Goal: Task Accomplishment & Management: Manage account settings

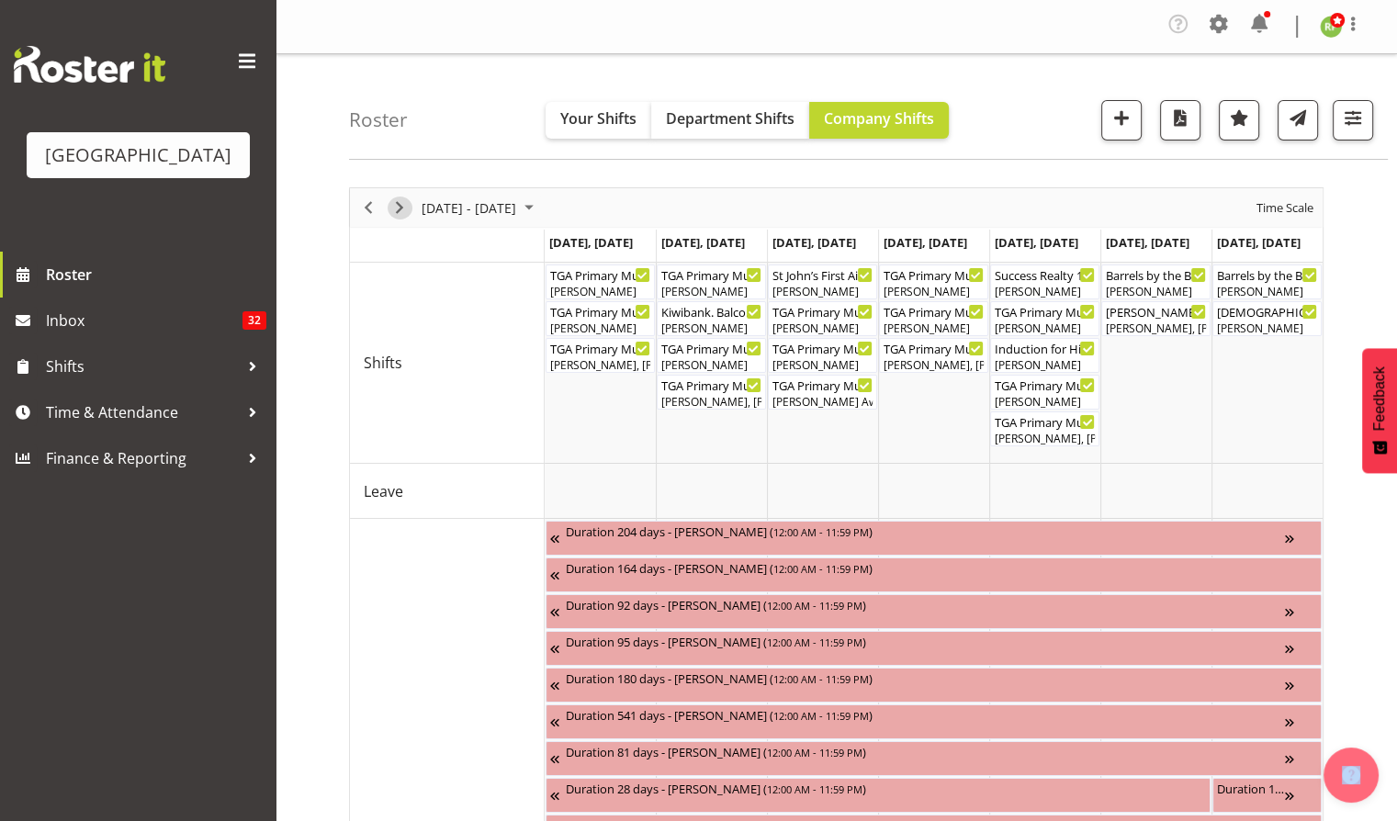
click at [403, 200] on span "Next" at bounding box center [400, 208] width 22 height 23
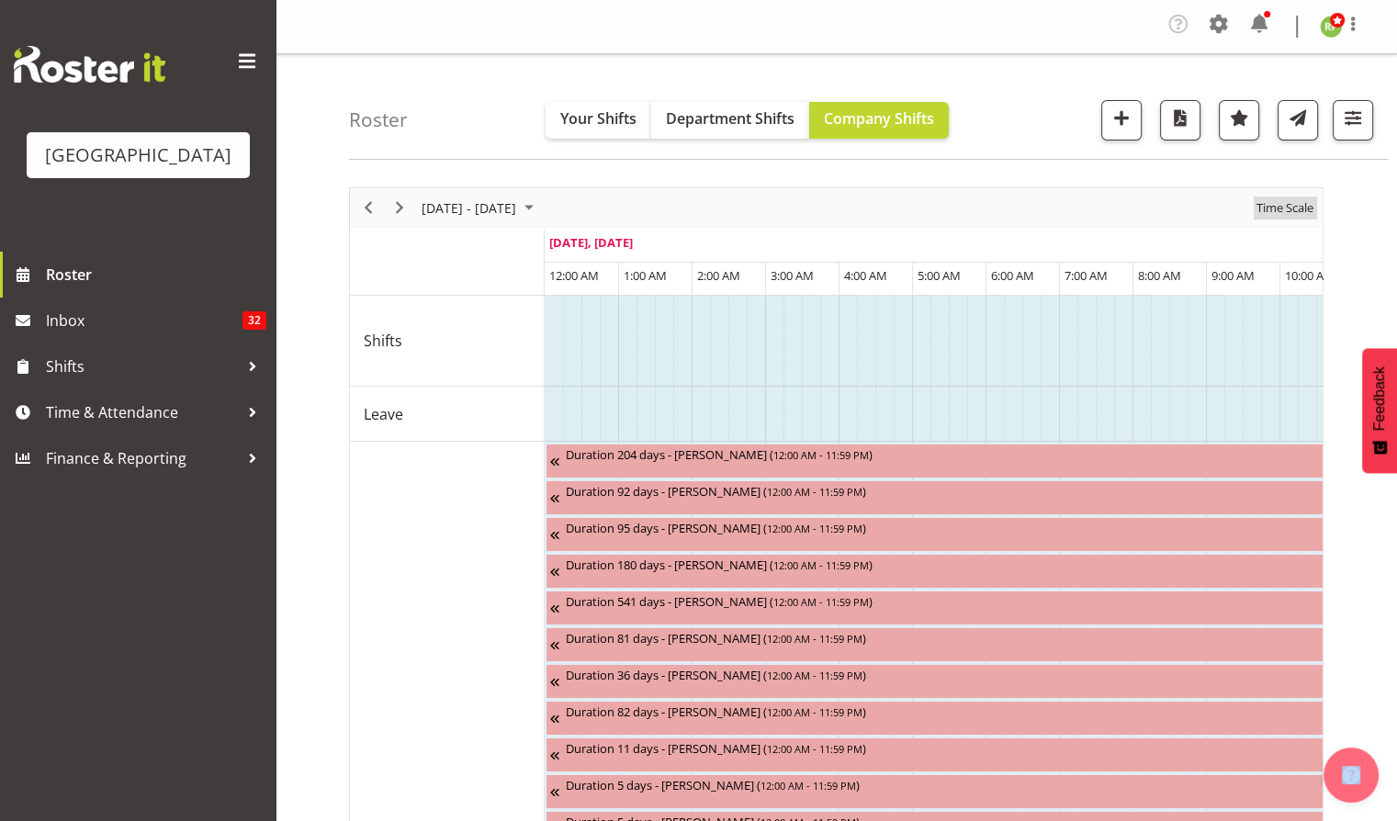
click at [1302, 209] on span "Time Scale" at bounding box center [1285, 208] width 61 height 23
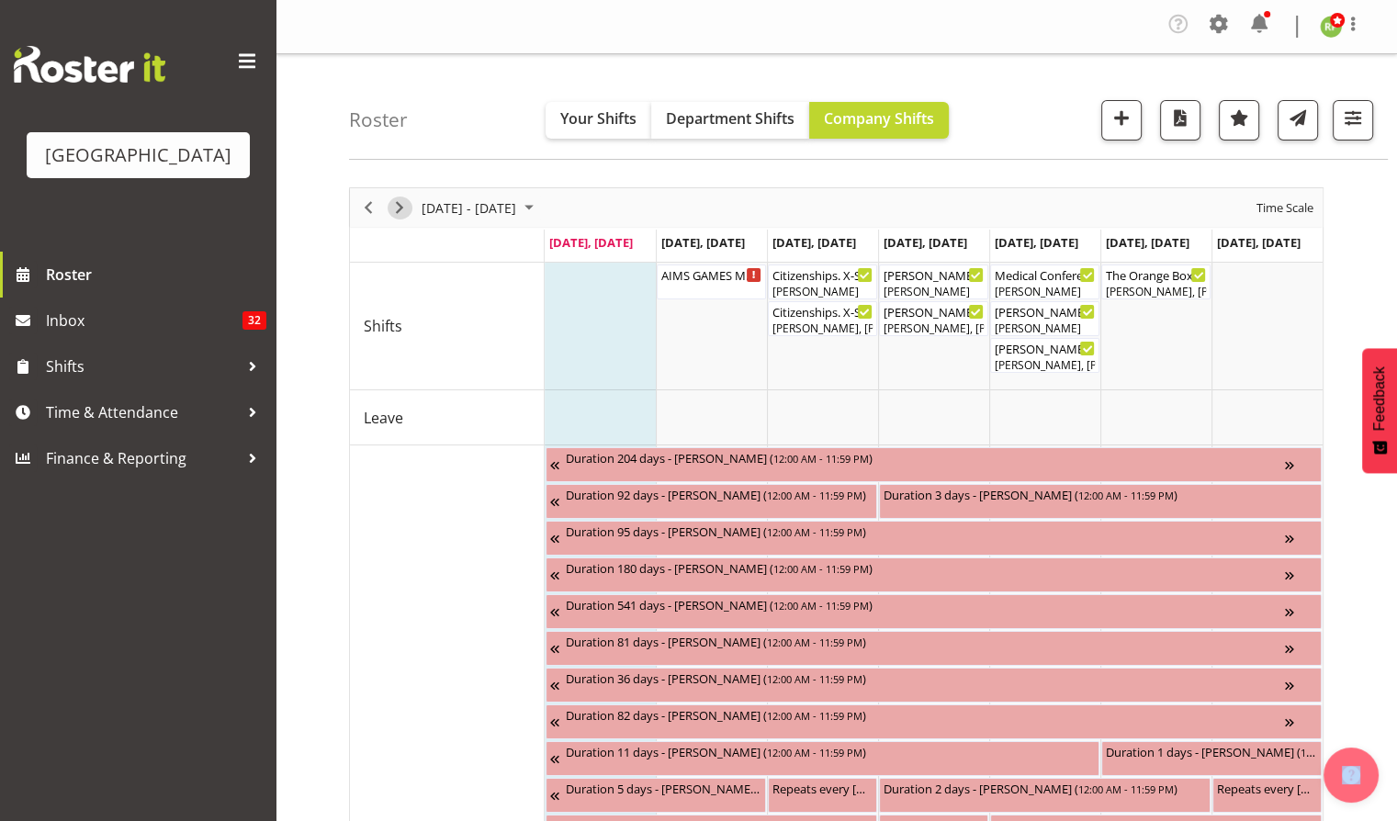
click at [397, 215] on span "Next" at bounding box center [400, 208] width 22 height 23
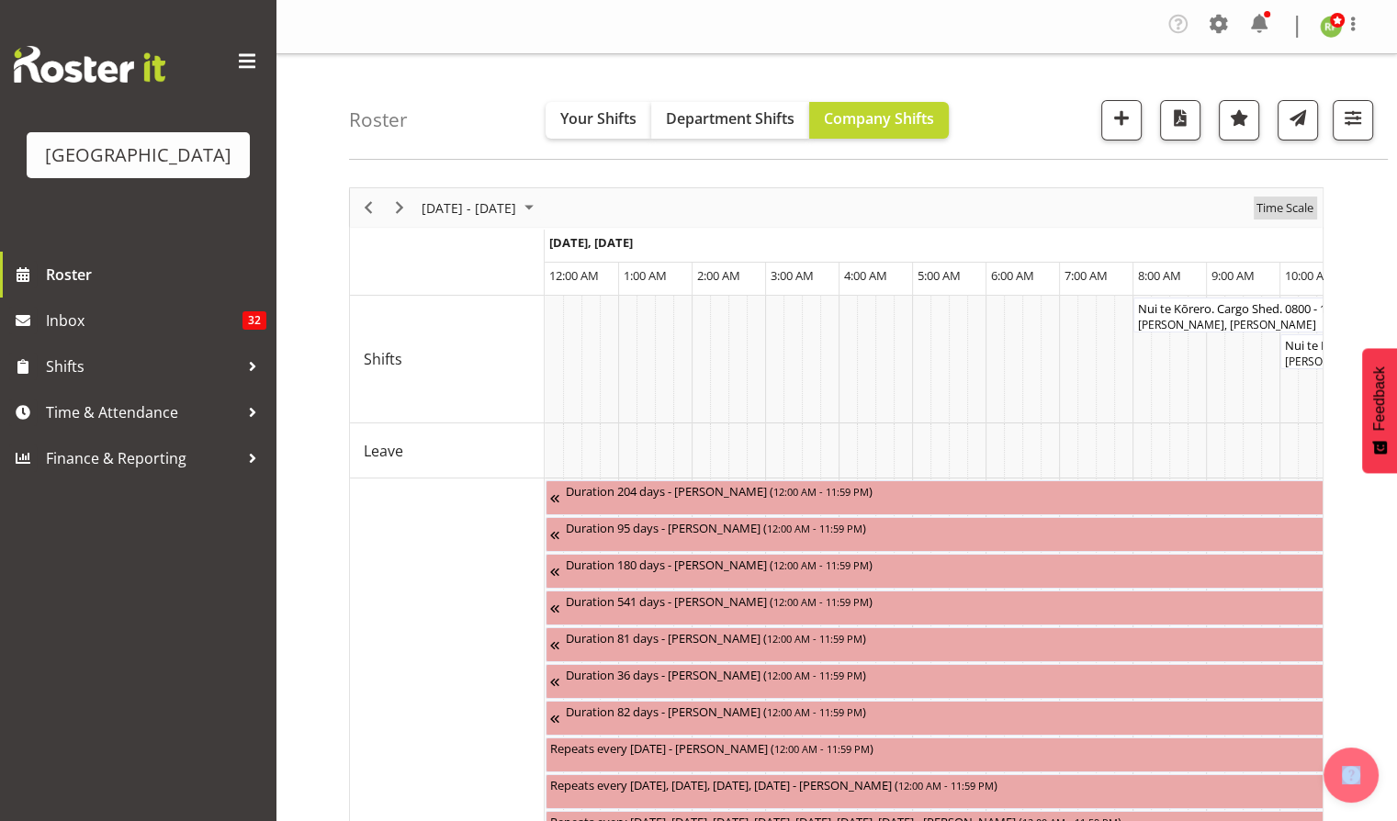
click at [1289, 210] on span "Time Scale" at bounding box center [1285, 208] width 61 height 23
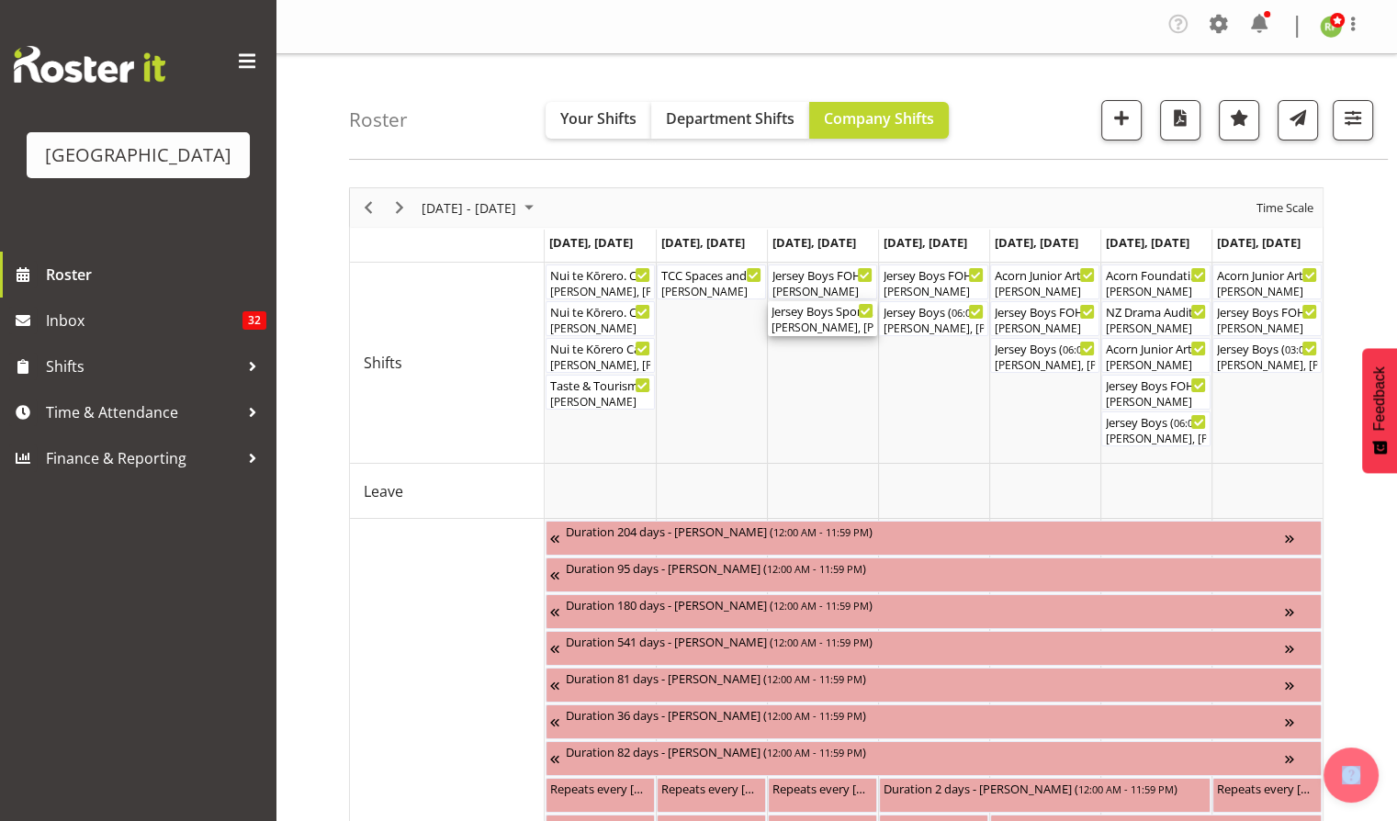
click at [820, 326] on div "[PERSON_NAME], [PERSON_NAME], [PERSON_NAME], [PERSON_NAME], [PERSON_NAME]" at bounding box center [823, 328] width 102 height 17
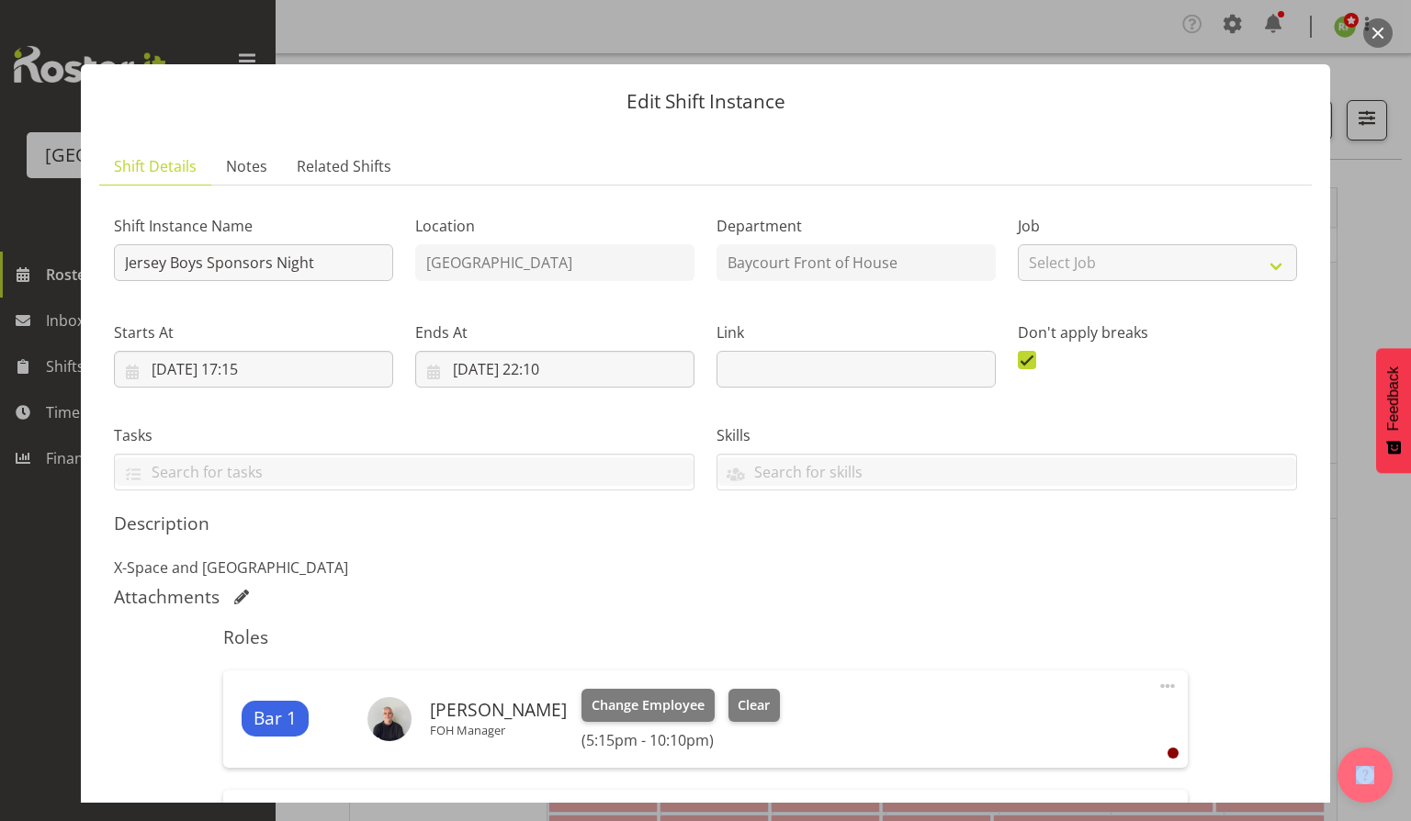
click at [1374, 28] on button "button" at bounding box center [1377, 32] width 29 height 29
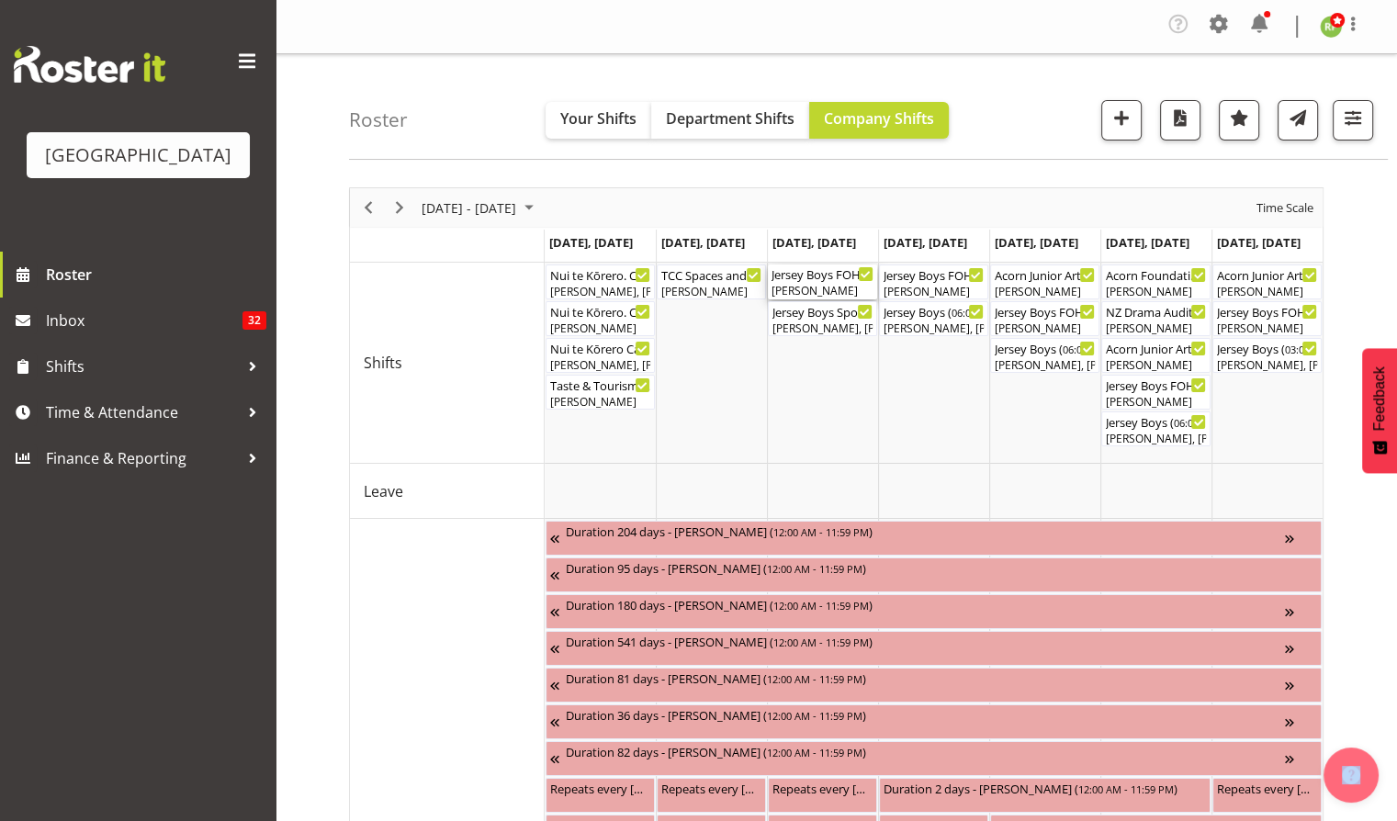
click at [790, 287] on div "[PERSON_NAME]" at bounding box center [823, 291] width 102 height 17
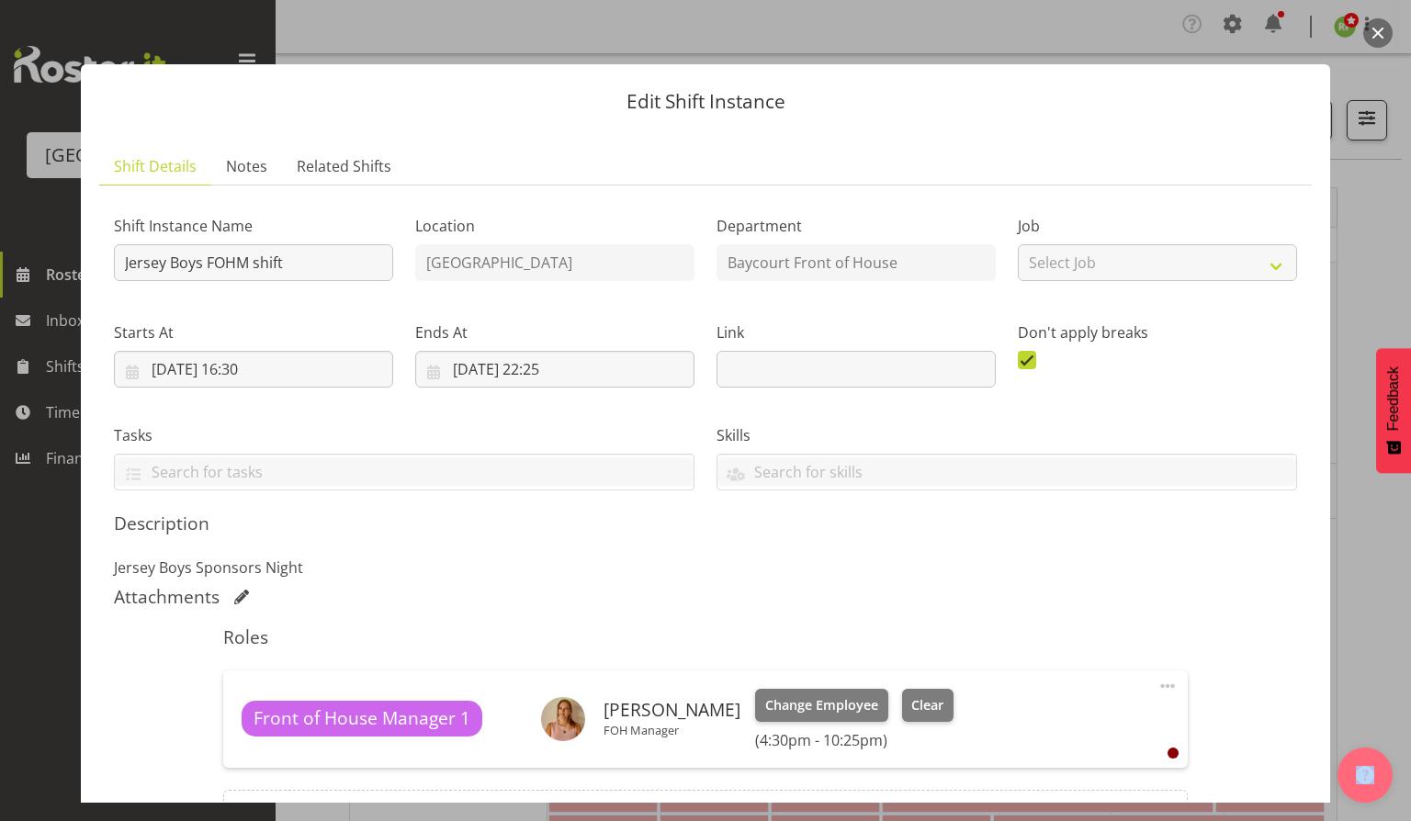
click at [1383, 38] on button "button" at bounding box center [1377, 32] width 29 height 29
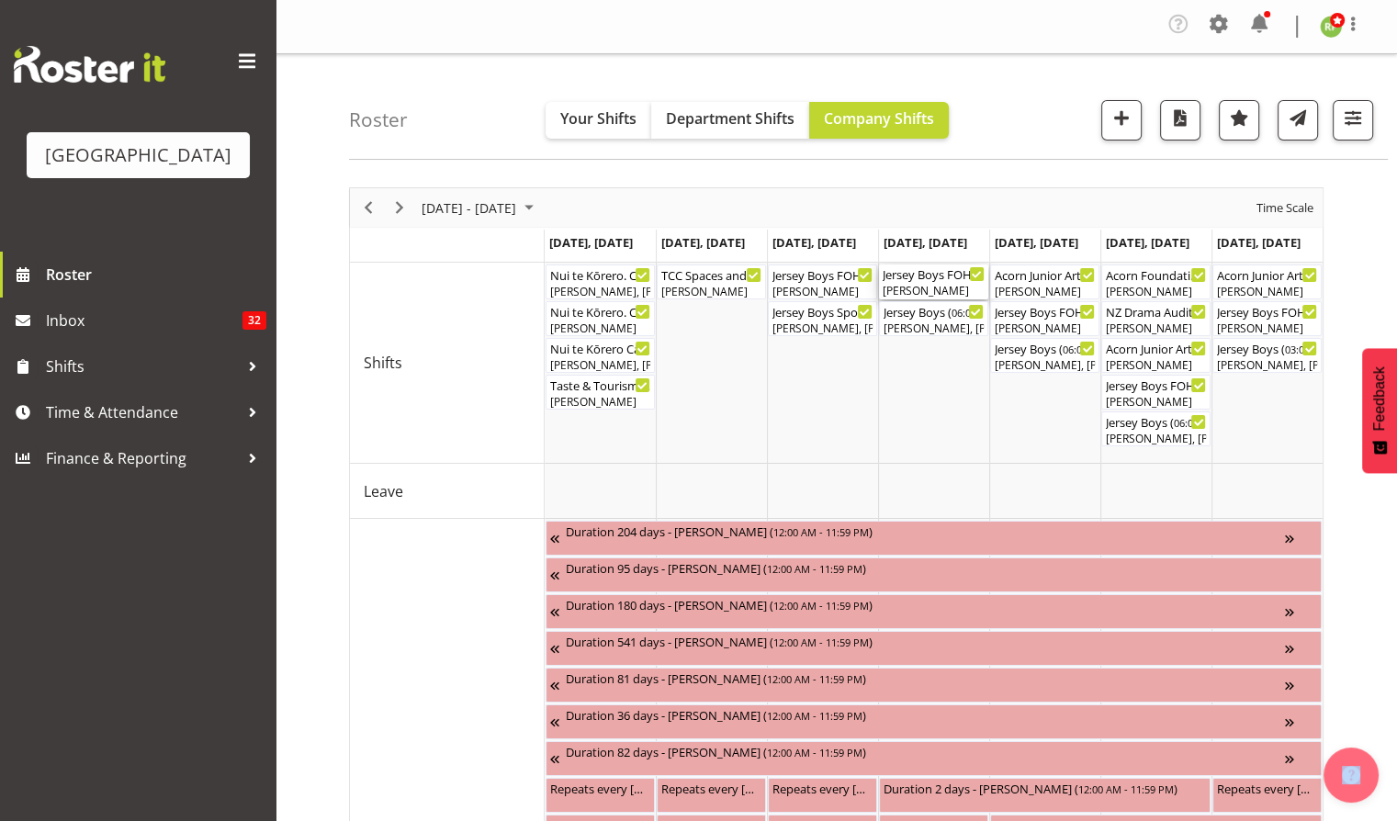
click at [910, 276] on div "Jersey Boys FOHM shift ( 05:15 PM - 11:59 PM )" at bounding box center [934, 274] width 102 height 18
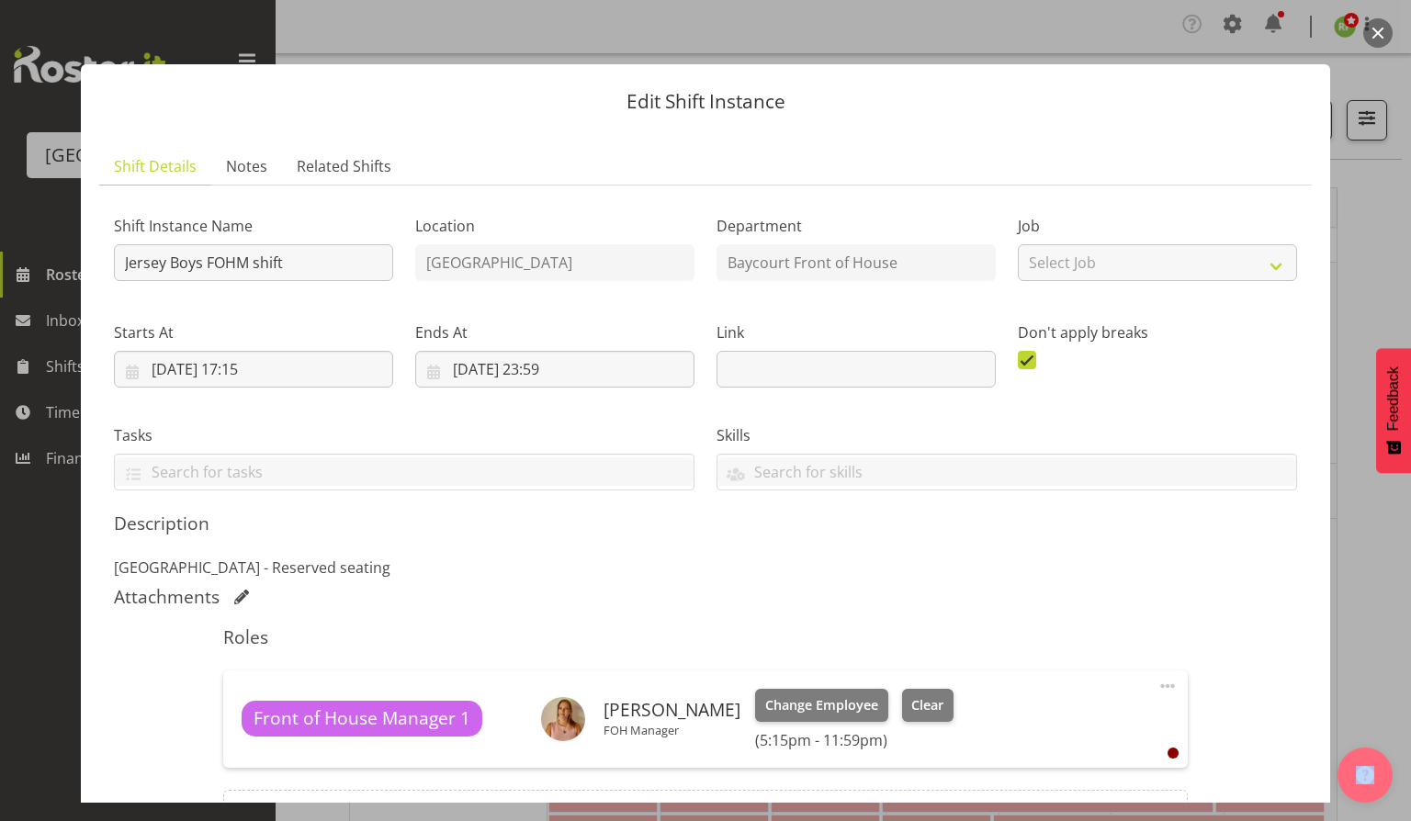
click at [1380, 34] on button "button" at bounding box center [1377, 32] width 29 height 29
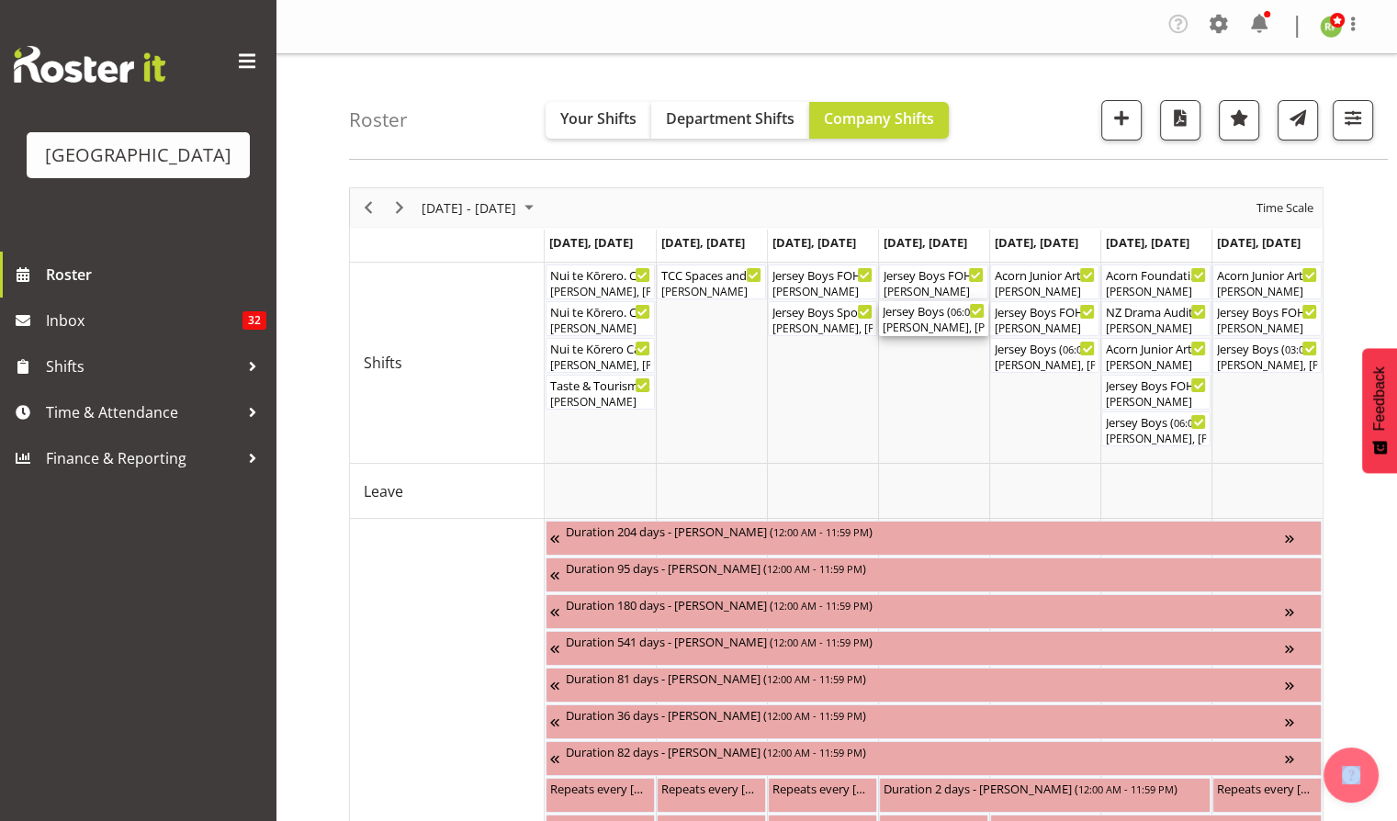
click at [931, 325] on div "[PERSON_NAME], [PERSON_NAME], [PERSON_NAME], [PERSON_NAME], [PERSON_NAME], [PER…" at bounding box center [934, 328] width 102 height 17
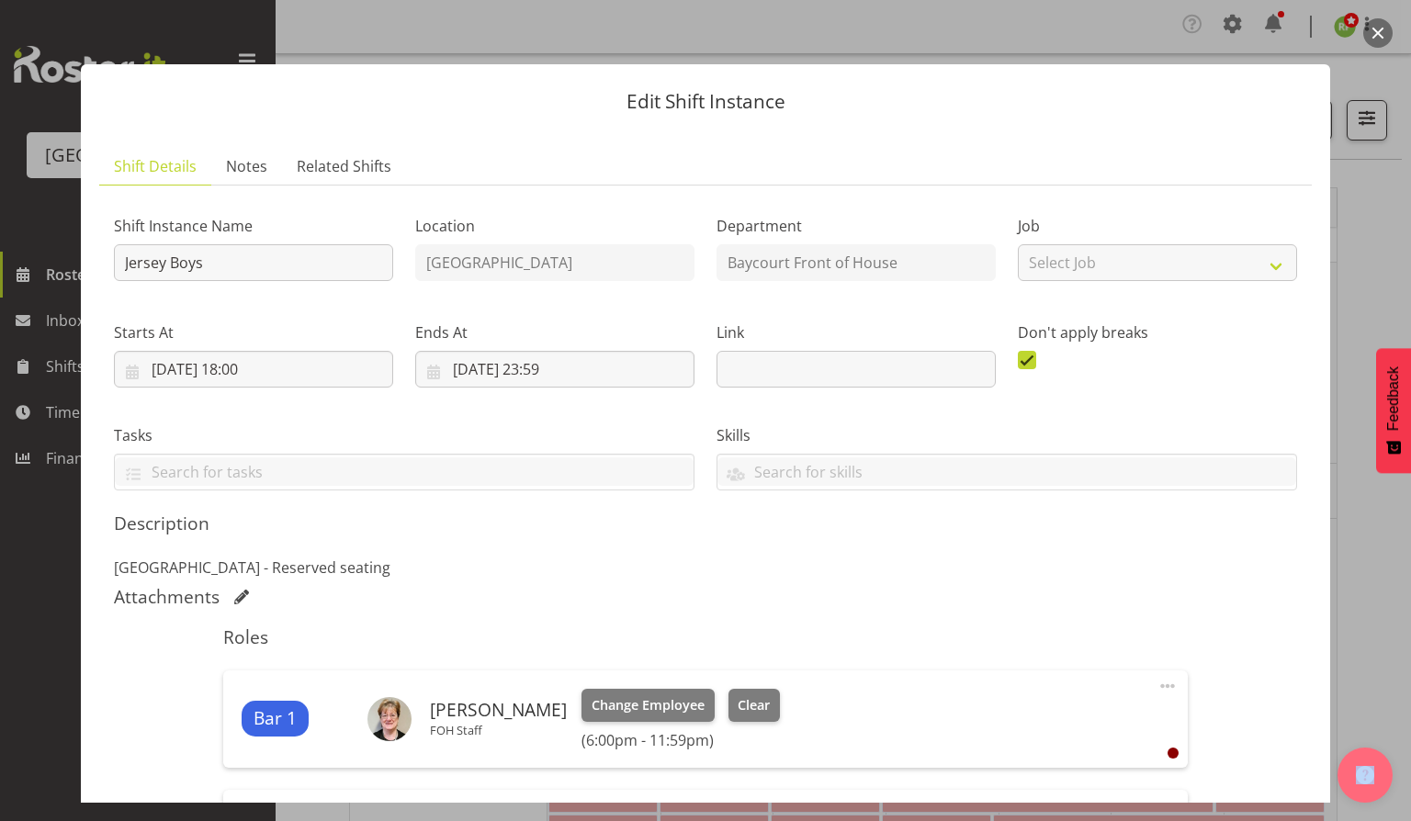
click at [1385, 31] on button "button" at bounding box center [1377, 32] width 29 height 29
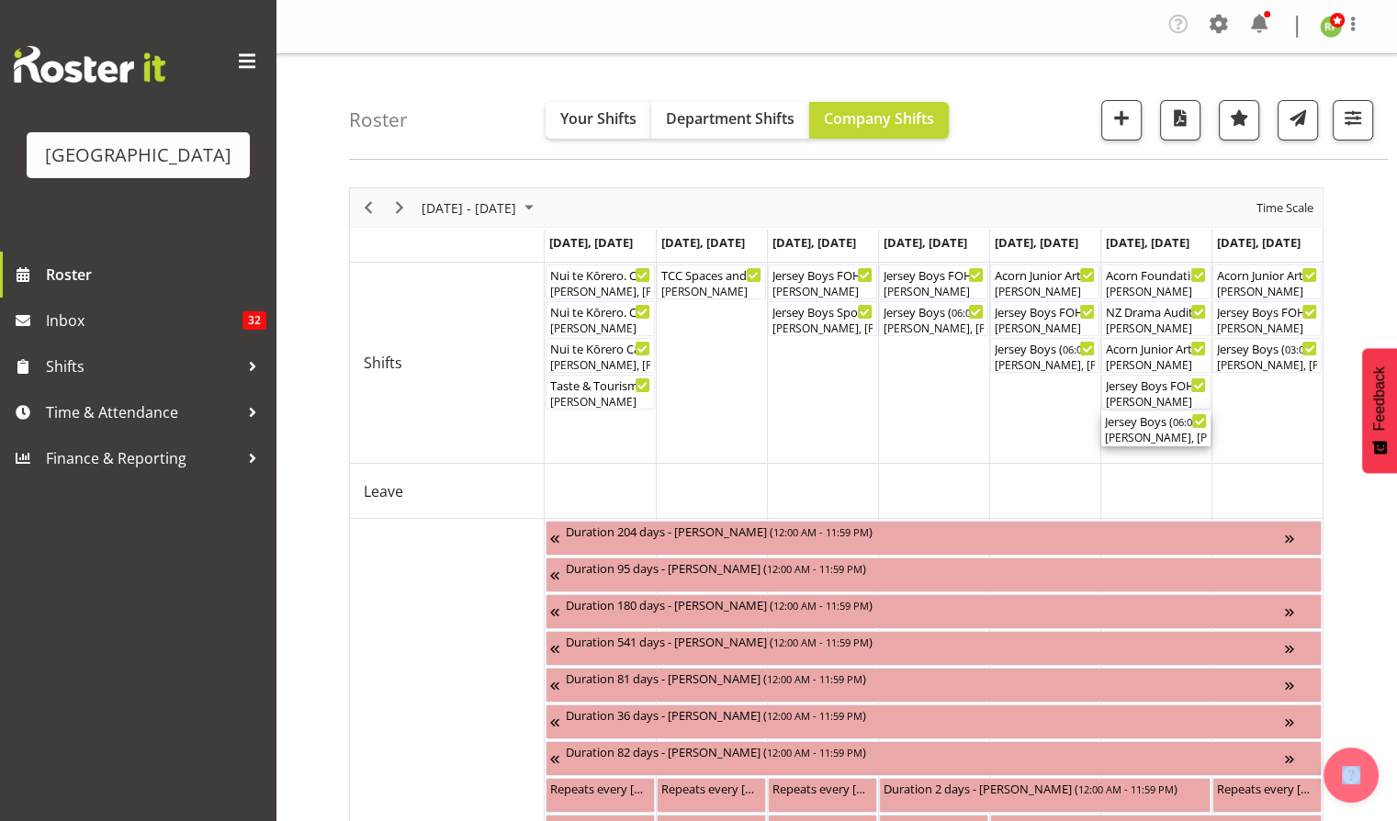
click at [1153, 434] on div "[PERSON_NAME], [PERSON_NAME], [PERSON_NAME], [PERSON_NAME], [PERSON_NAME], [PER…" at bounding box center [1156, 438] width 102 height 17
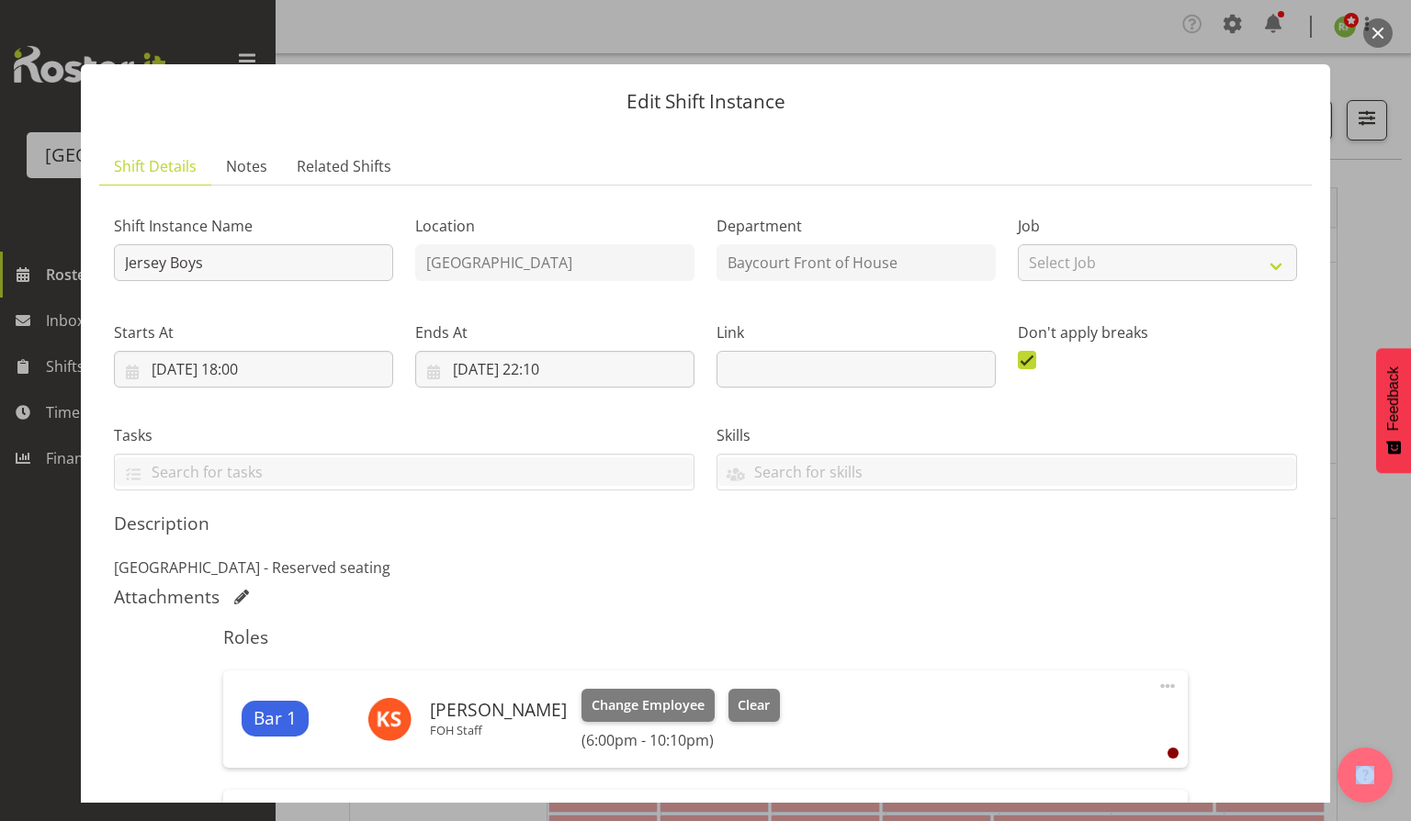
click at [1386, 31] on button "button" at bounding box center [1377, 32] width 29 height 29
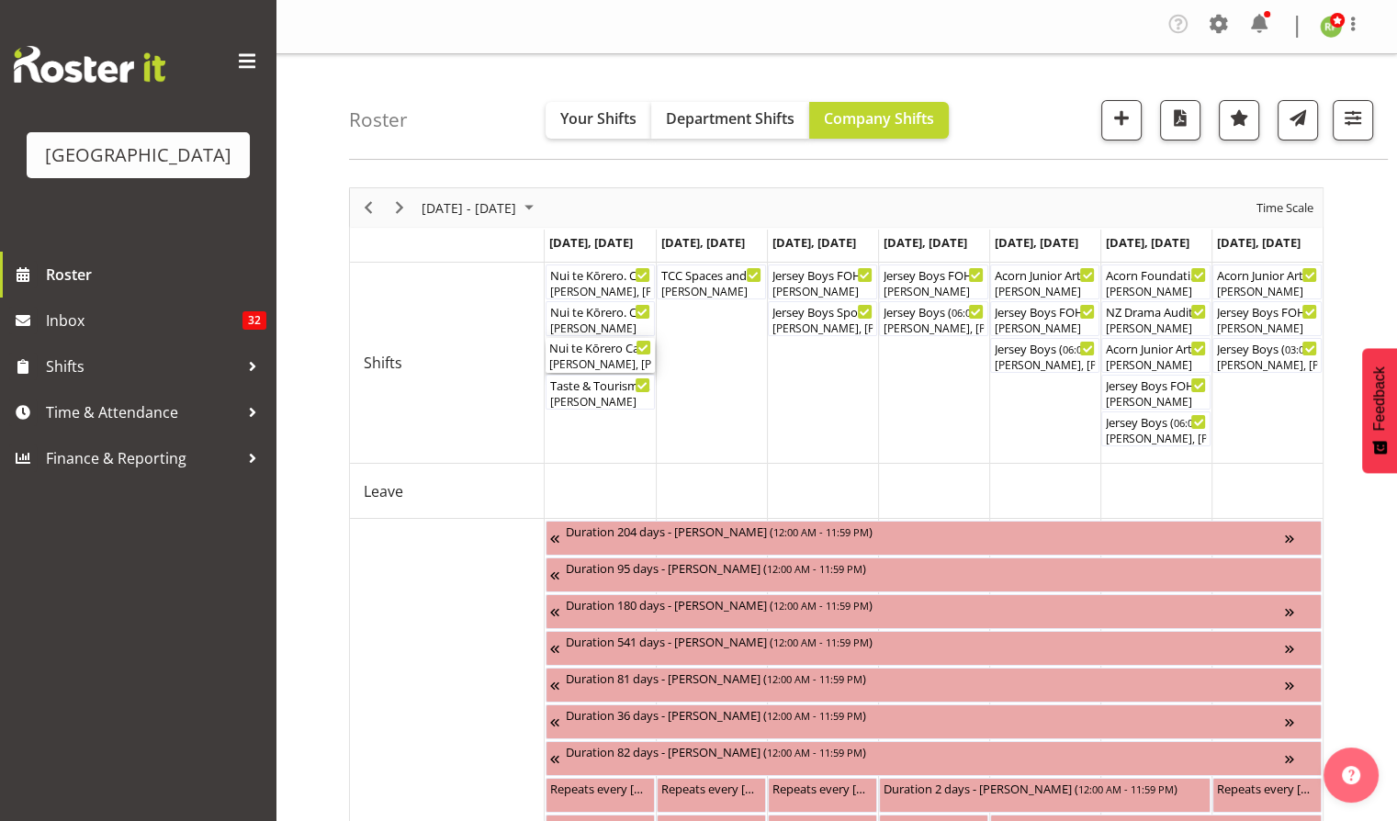
click at [595, 359] on div "[PERSON_NAME], [PERSON_NAME], [PERSON_NAME], [PERSON_NAME]" at bounding box center [600, 364] width 102 height 17
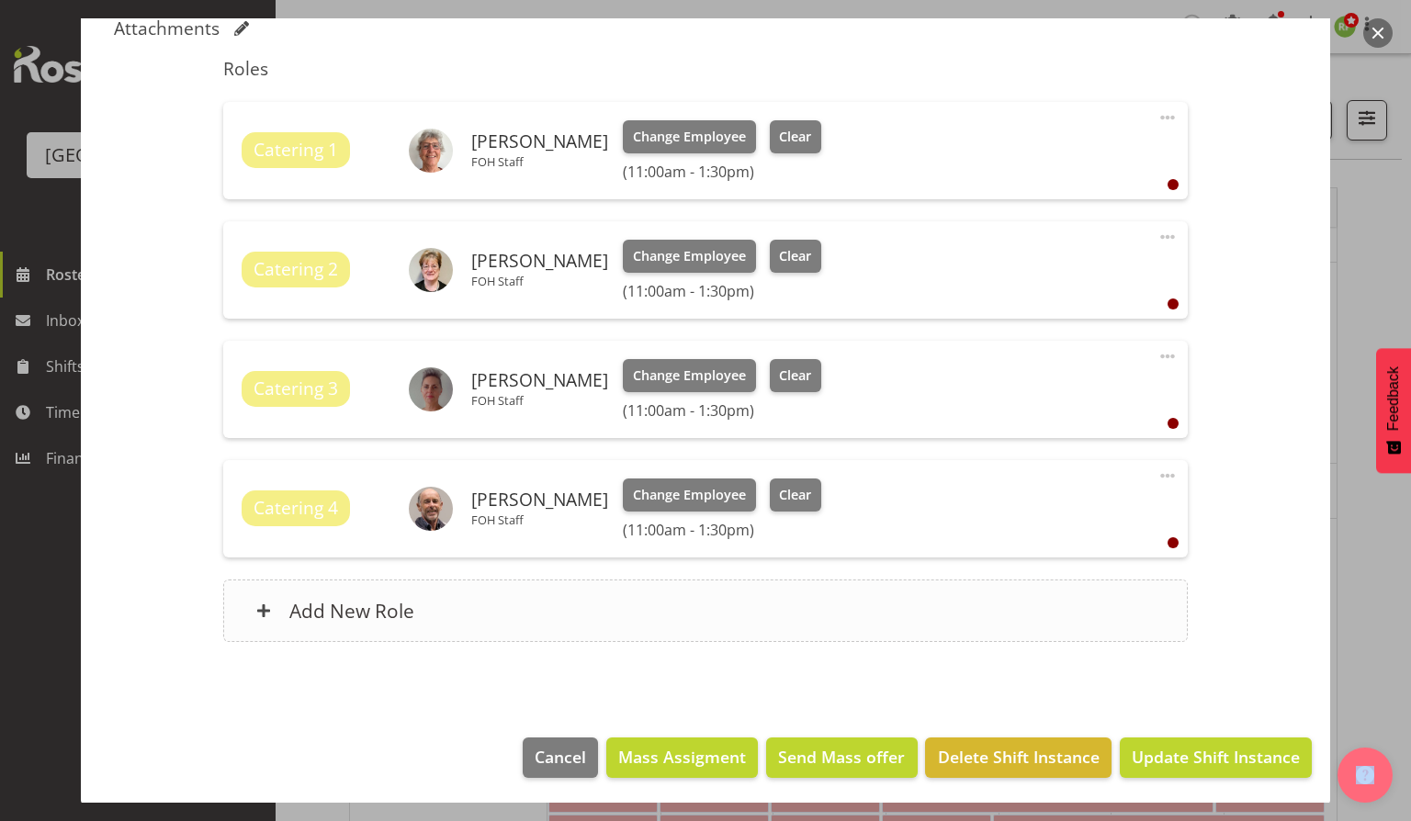
scroll to position [570, 0]
click at [1378, 18] on button "button" at bounding box center [1377, 32] width 29 height 29
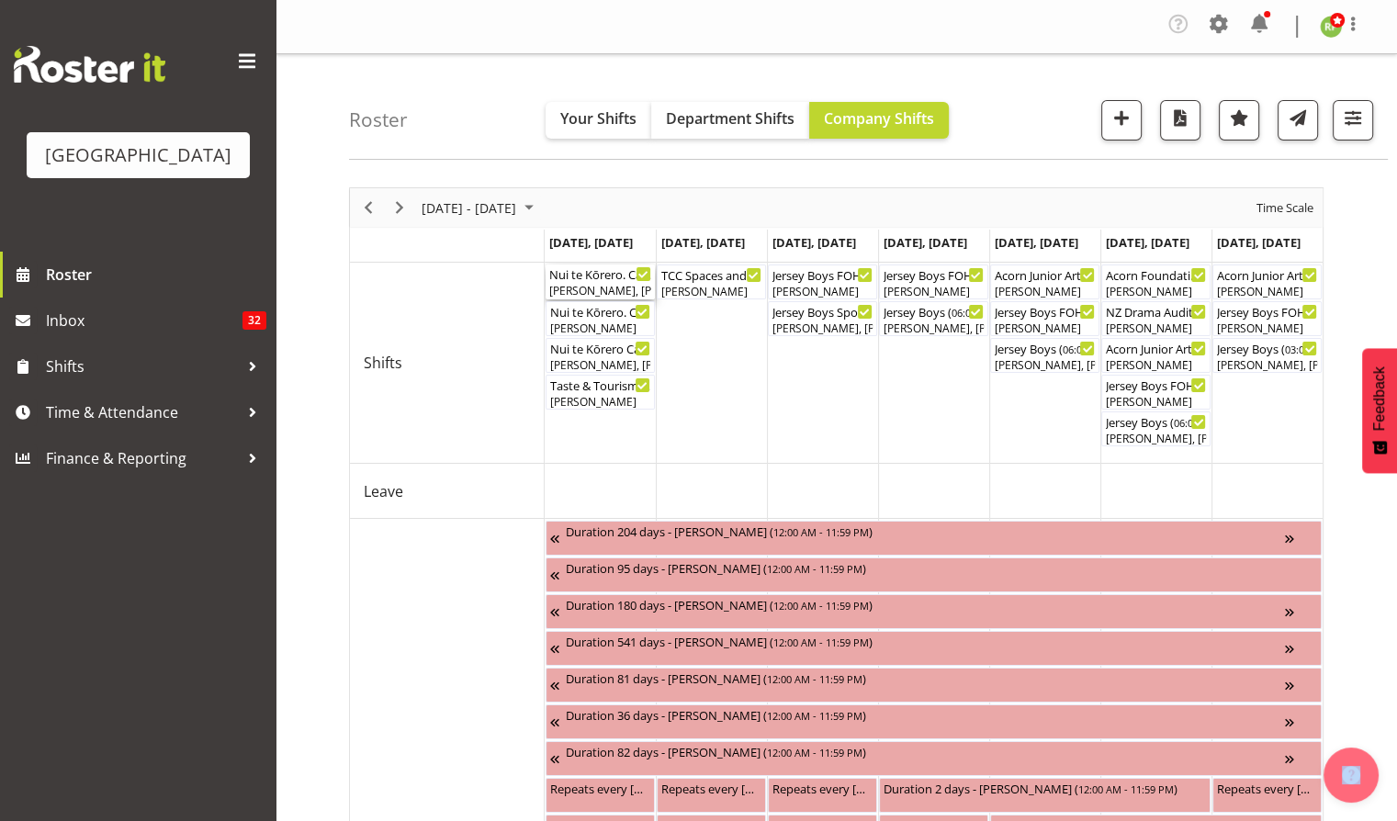
click at [583, 288] on div "[PERSON_NAME], [PERSON_NAME]" at bounding box center [600, 291] width 102 height 17
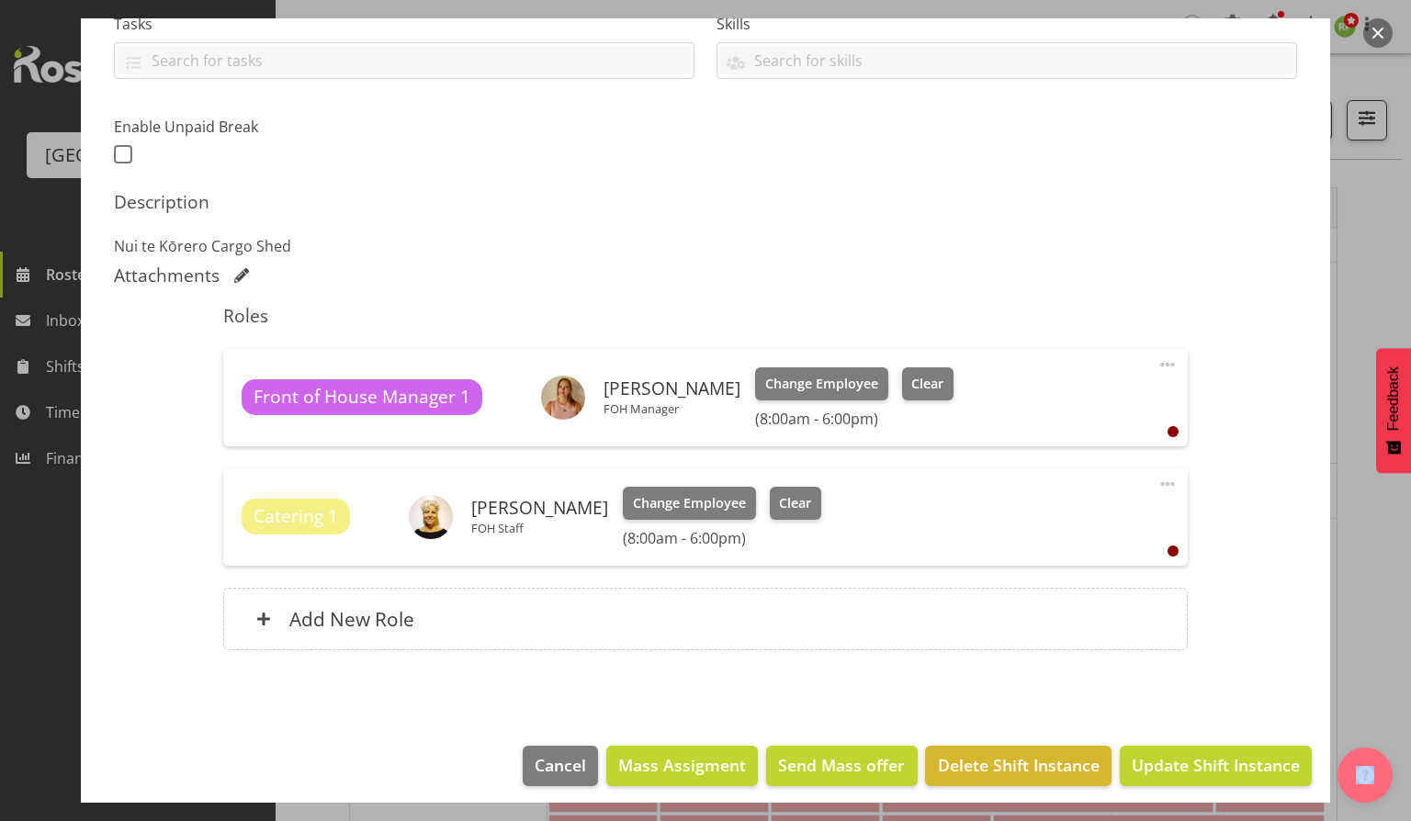
scroll to position [421, 0]
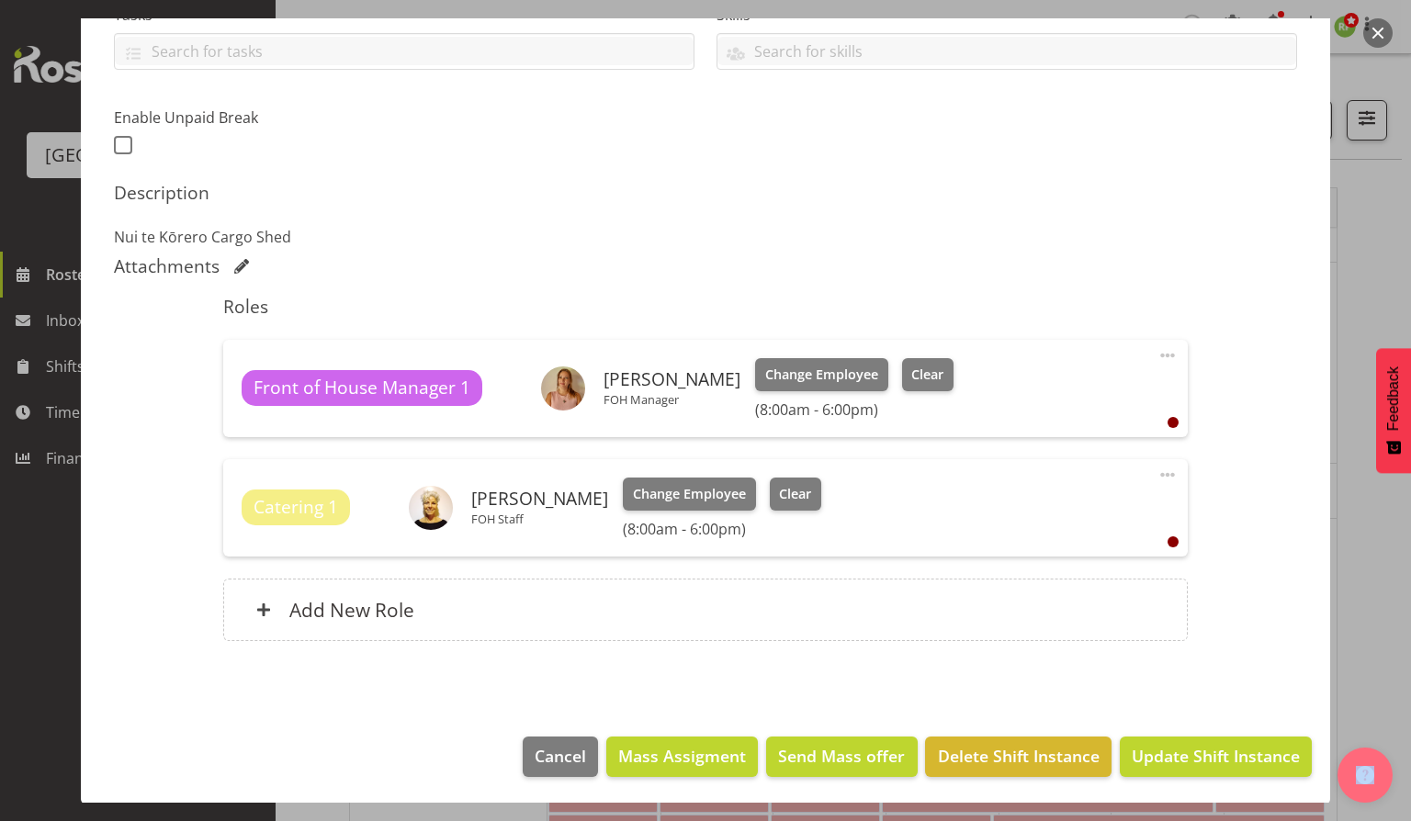
click at [1374, 34] on button "button" at bounding box center [1377, 32] width 29 height 29
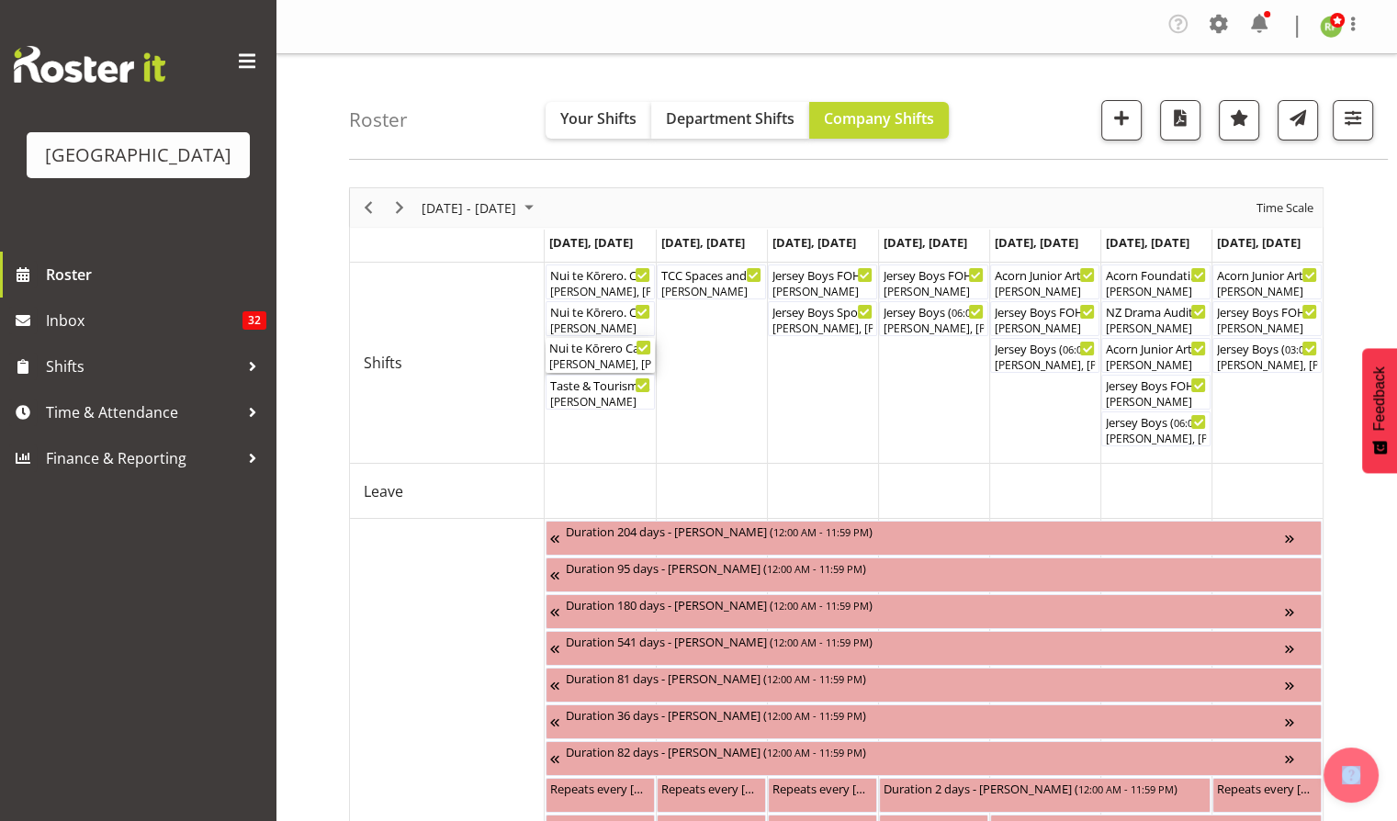
click at [584, 360] on div "[PERSON_NAME], [PERSON_NAME], [PERSON_NAME], [PERSON_NAME]" at bounding box center [600, 364] width 102 height 17
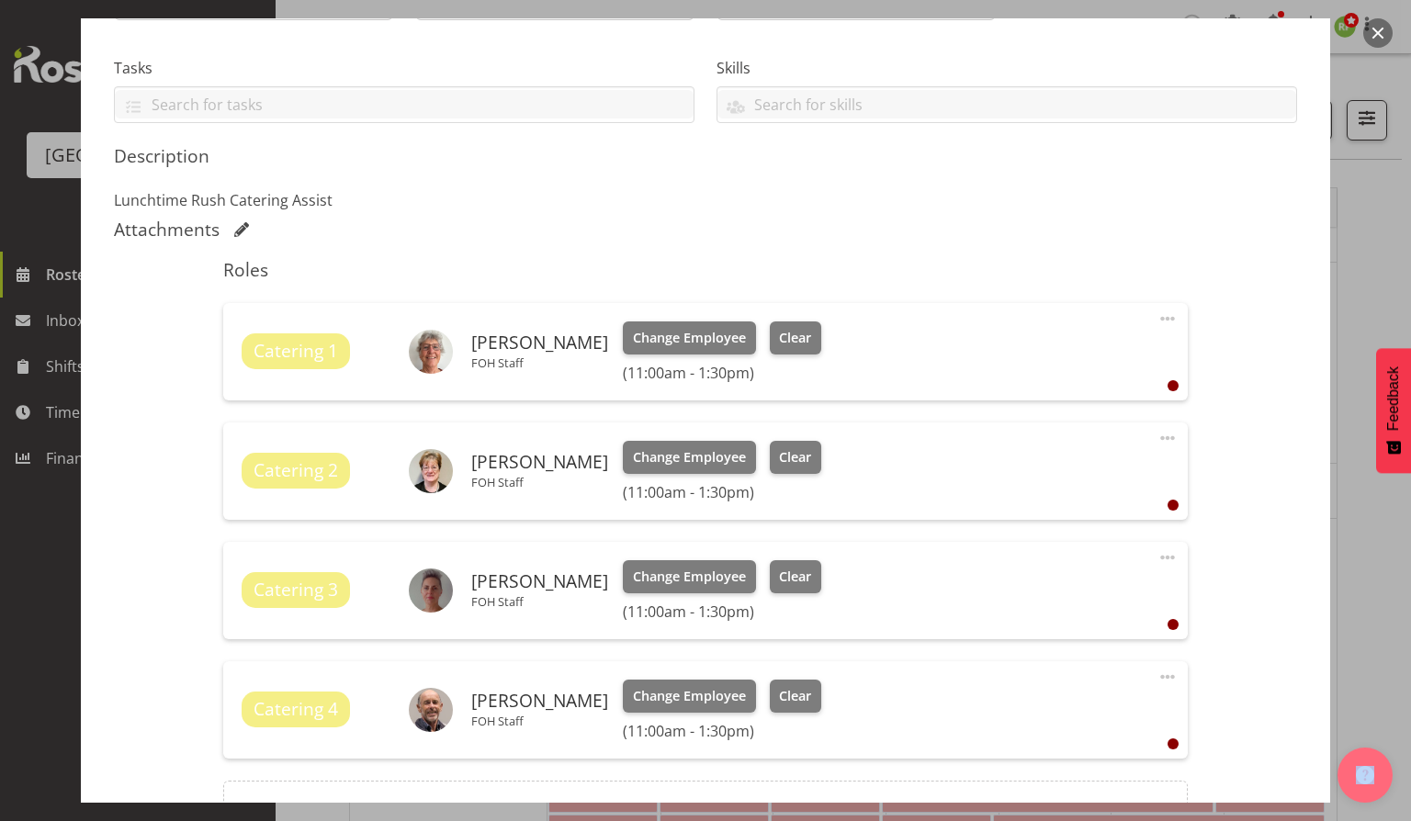
scroll to position [490, 0]
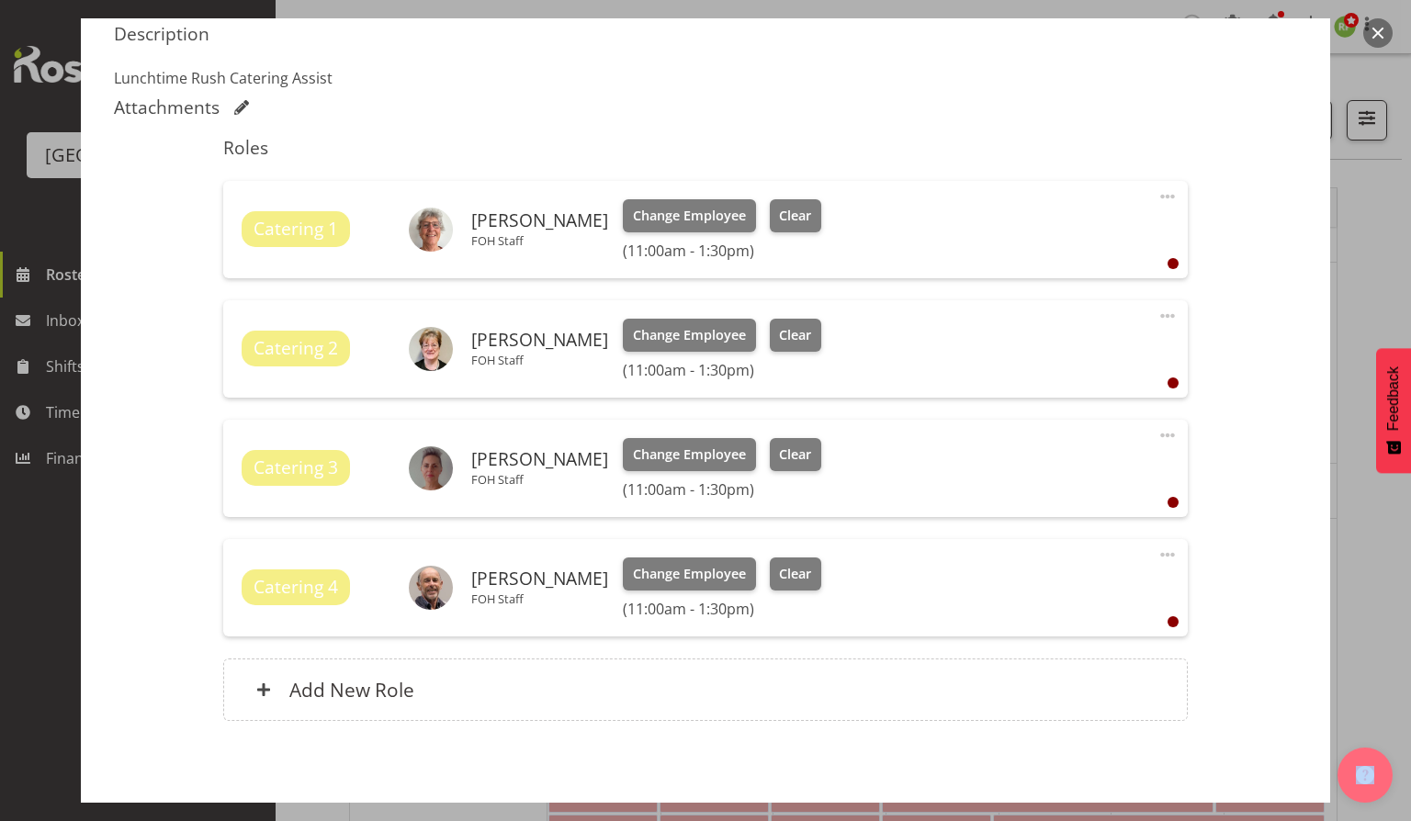
click at [1382, 37] on button "button" at bounding box center [1377, 32] width 29 height 29
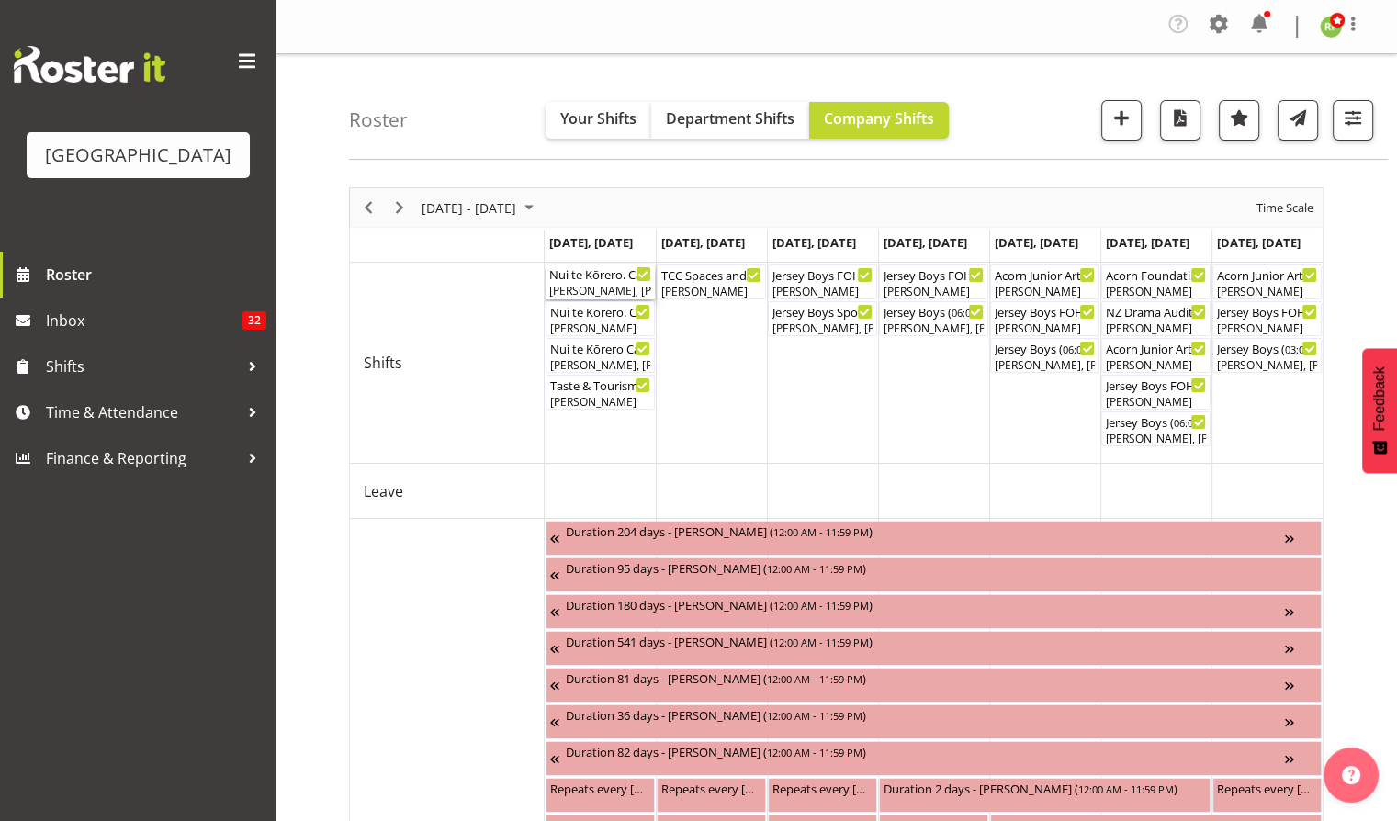
click at [583, 283] on div "[PERSON_NAME], [PERSON_NAME]" at bounding box center [600, 291] width 102 height 17
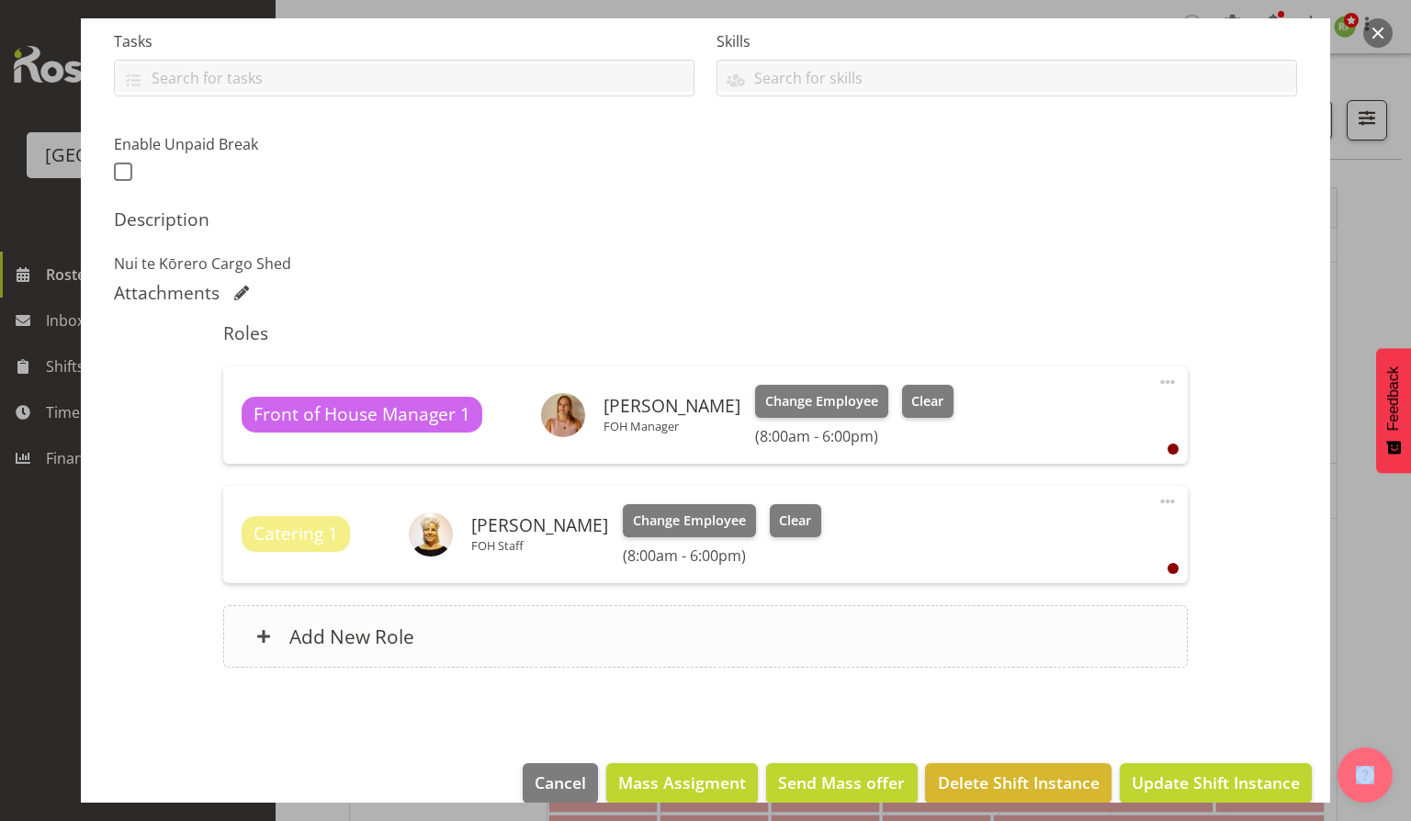
scroll to position [421, 0]
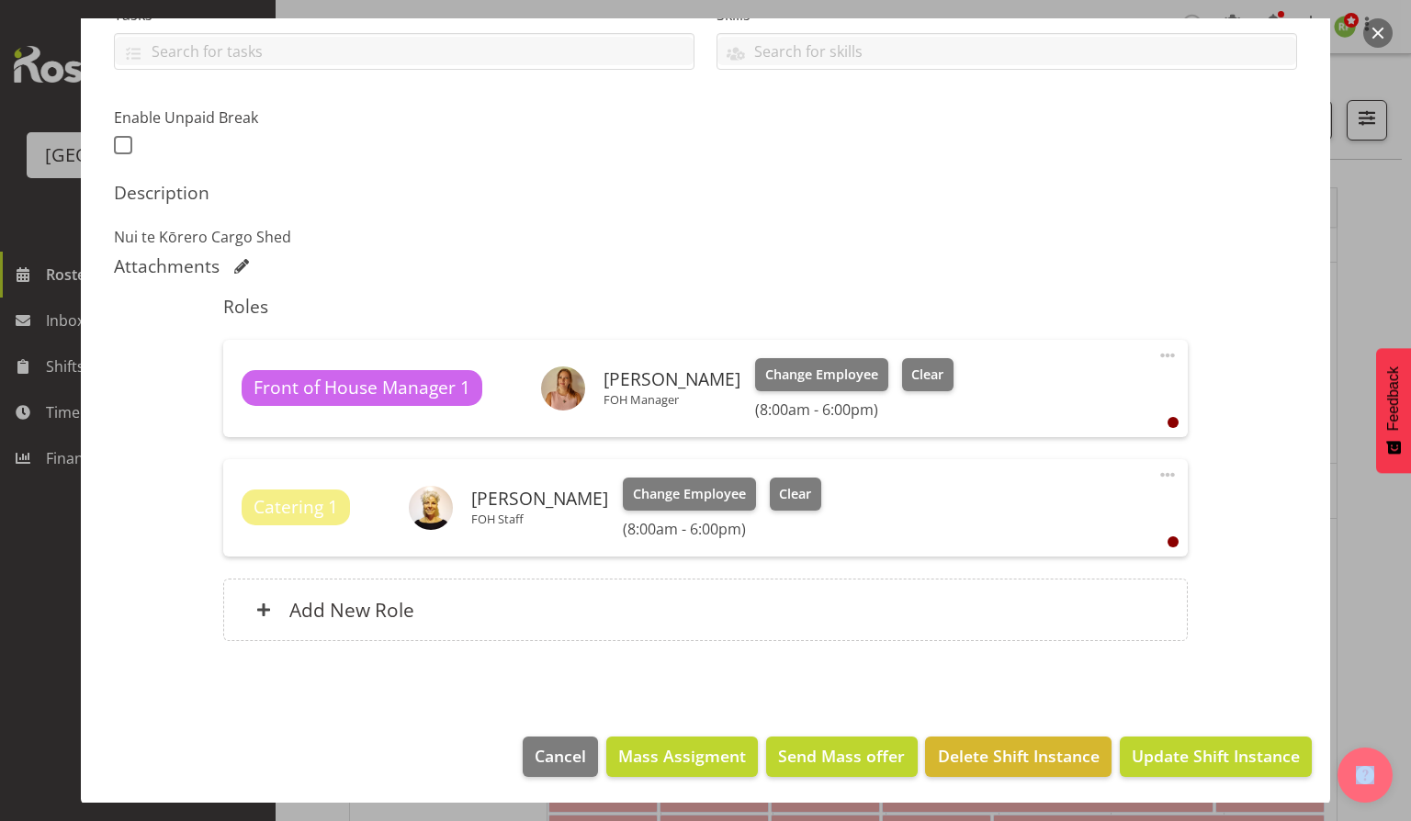
click at [1373, 32] on button "button" at bounding box center [1377, 32] width 29 height 29
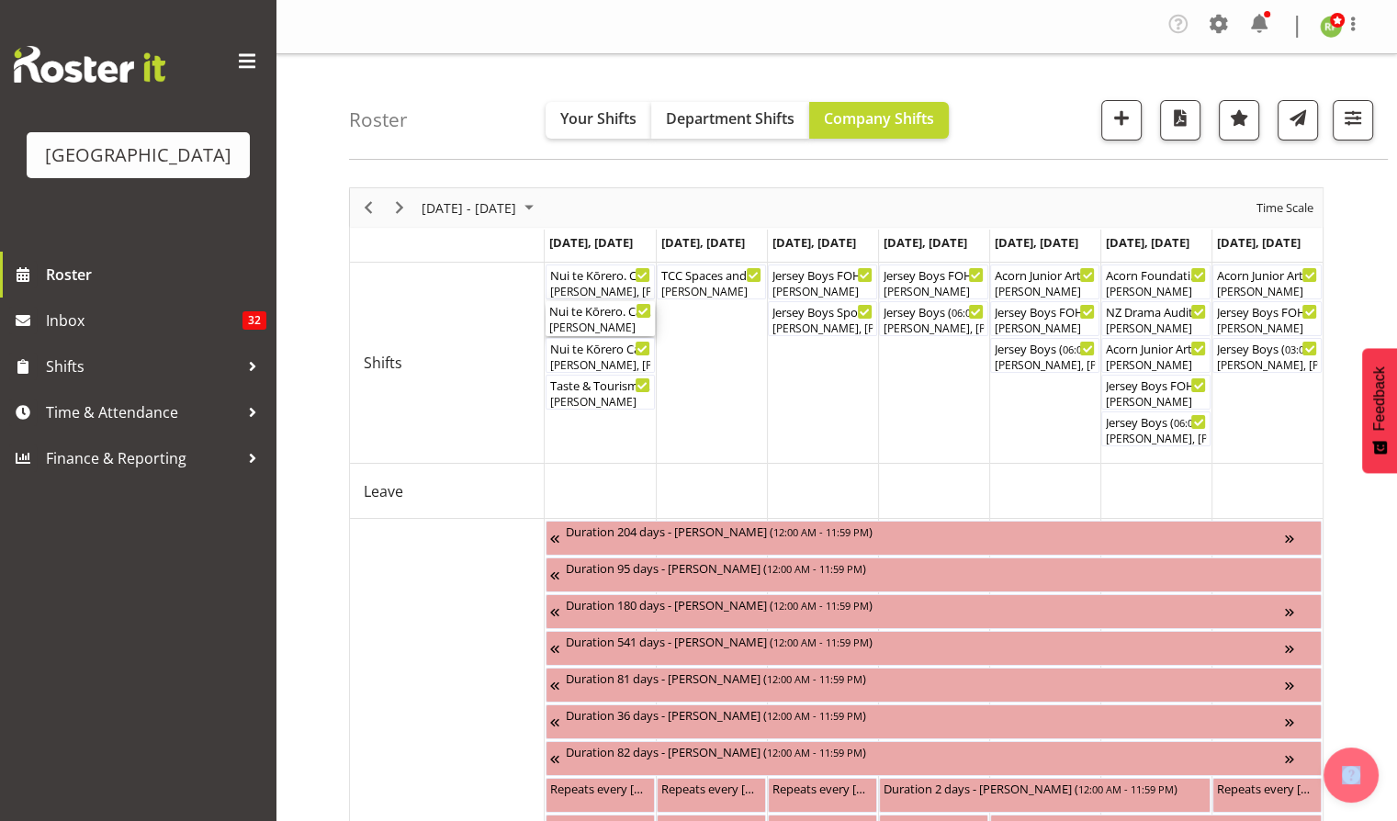
click at [588, 318] on div "Nui te Kōrero. Cargo Shed. RF Shift ( 10:00 AM - 03:30 PM )" at bounding box center [600, 310] width 102 height 18
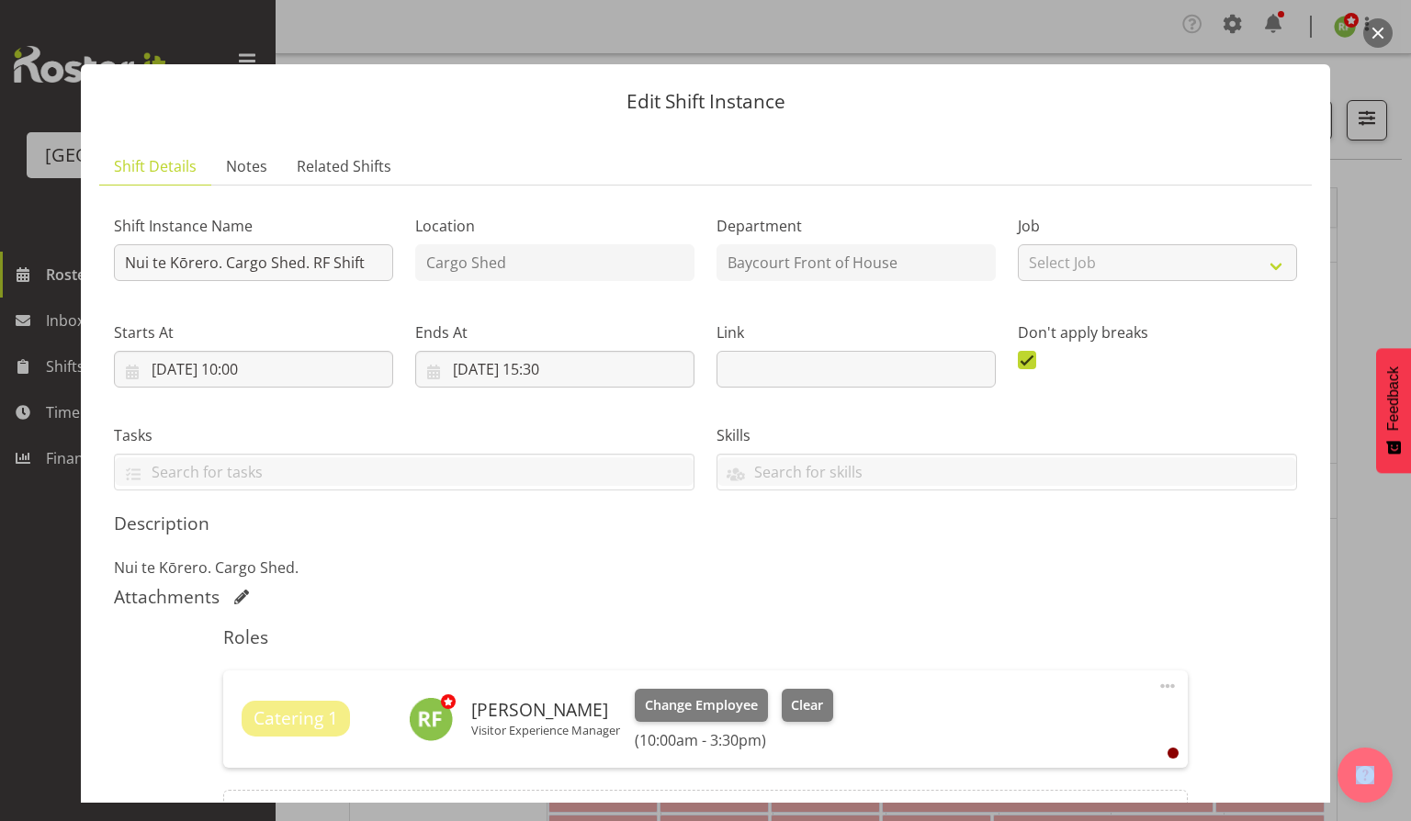
click at [1382, 30] on button "button" at bounding box center [1377, 32] width 29 height 29
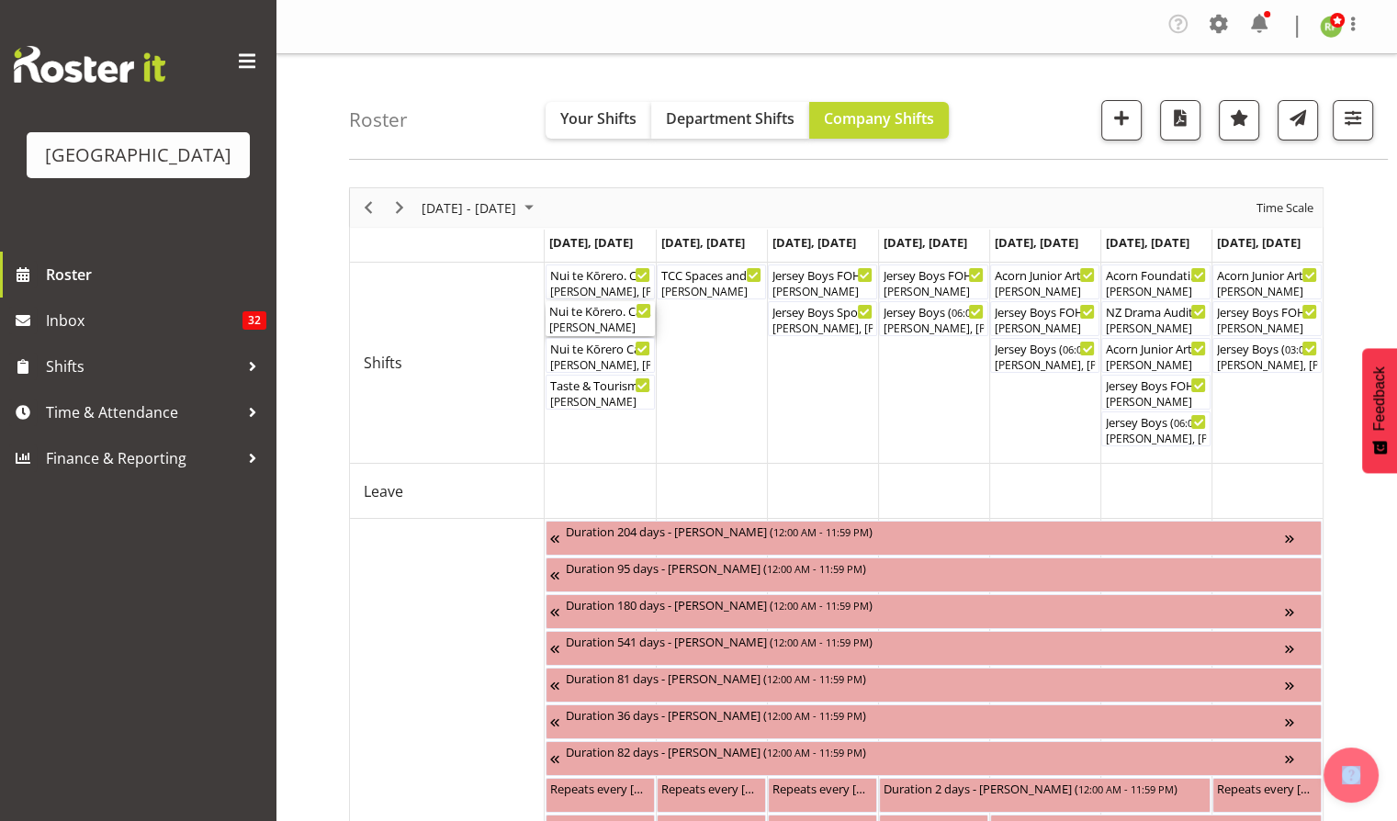
click at [592, 324] on div "[PERSON_NAME]" at bounding box center [600, 328] width 102 height 17
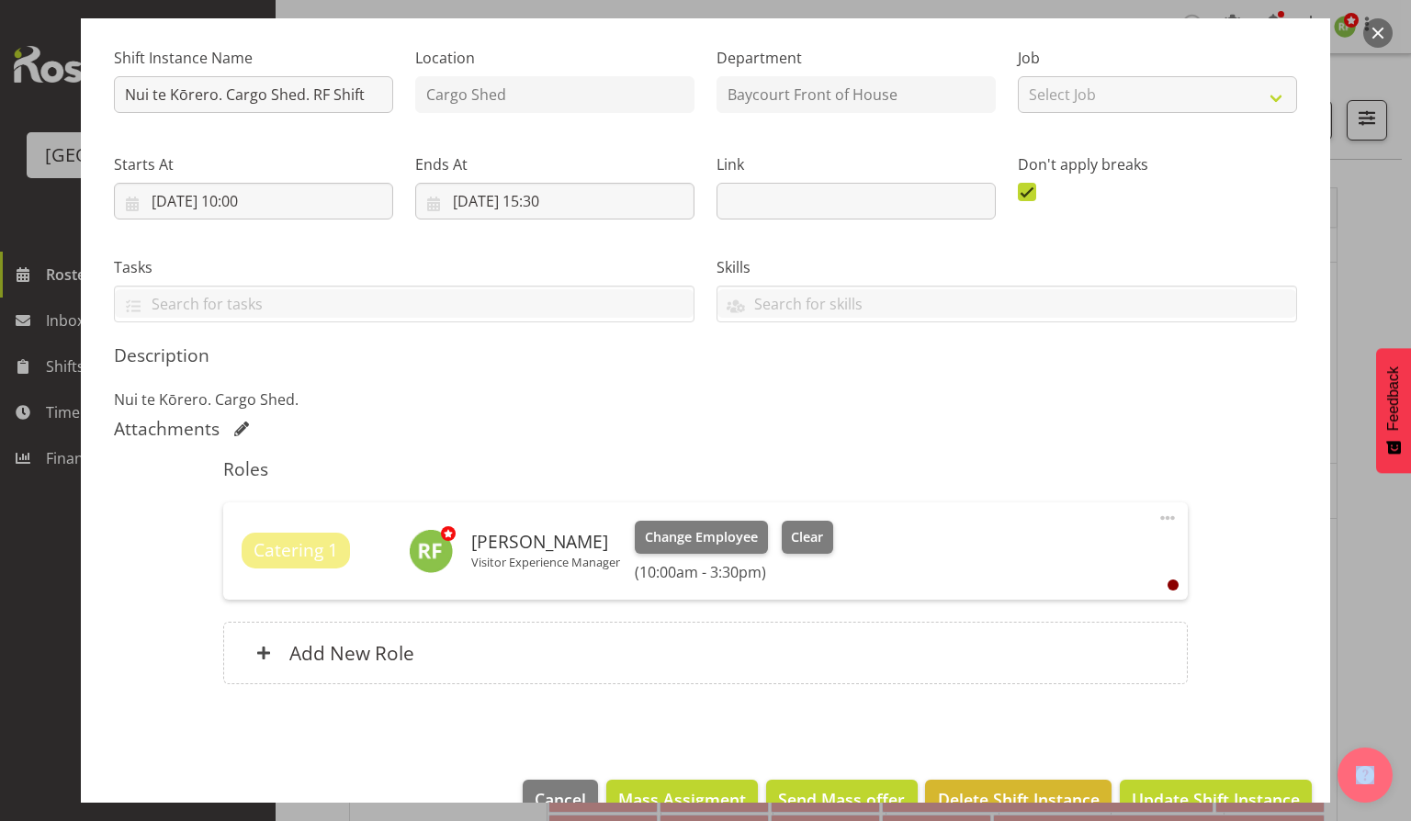
scroll to position [211, 0]
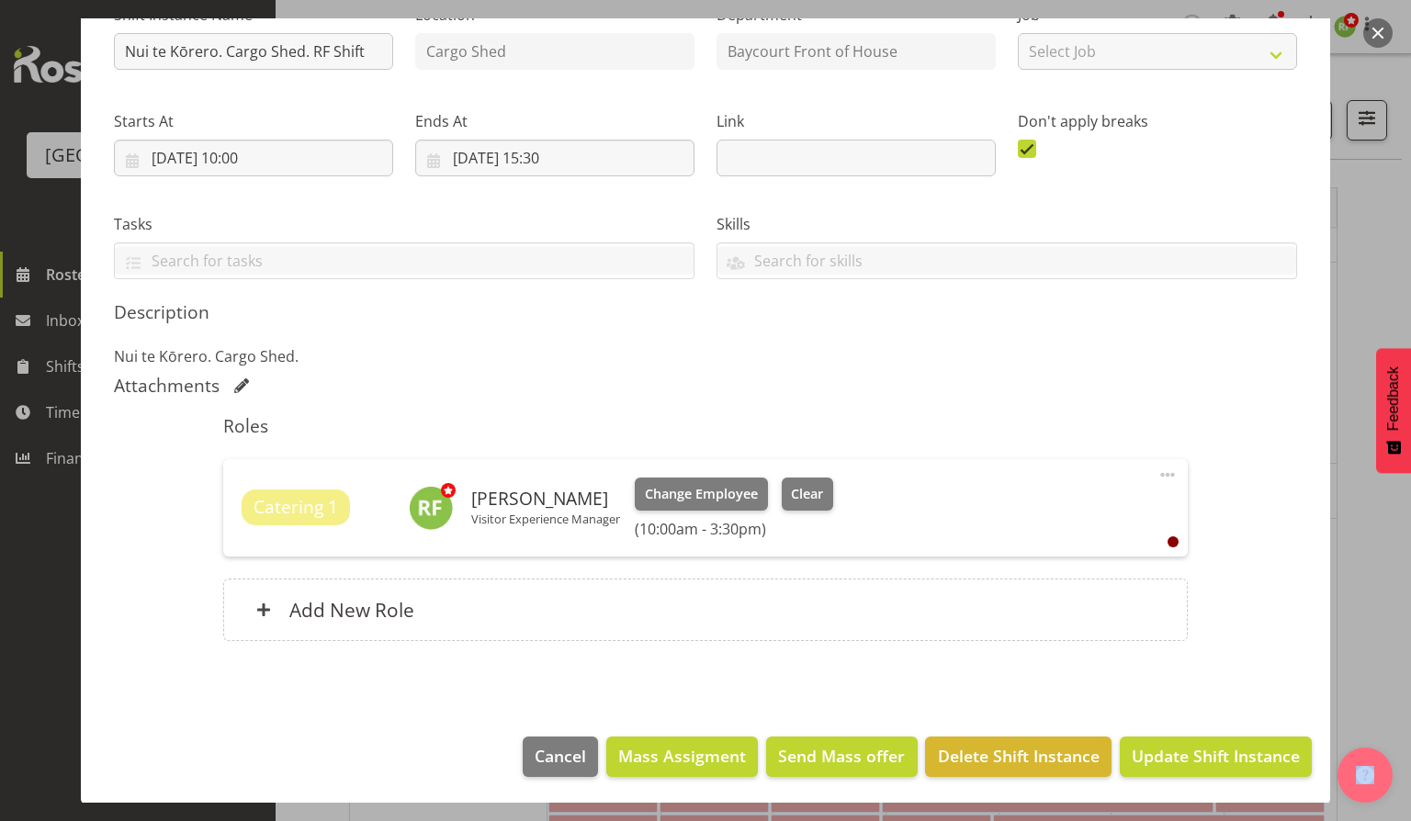
click at [1371, 37] on button "button" at bounding box center [1377, 32] width 29 height 29
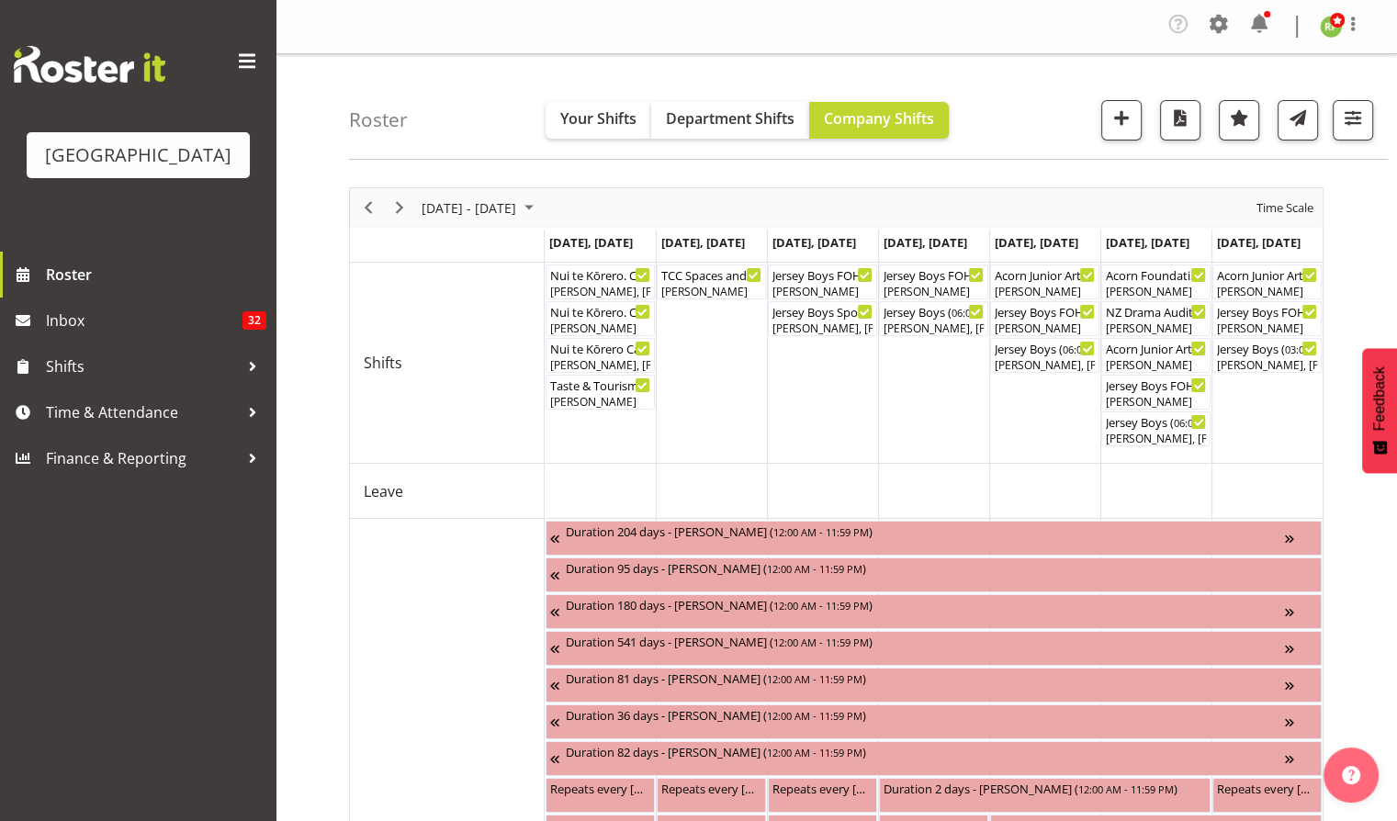
click at [450, 114] on div "Roster Your Shifts Department Shifts Company Shifts All Locations [GEOGRAPHIC_D…" at bounding box center [868, 107] width 1039 height 106
click at [358, 200] on span "Previous" at bounding box center [368, 208] width 22 height 23
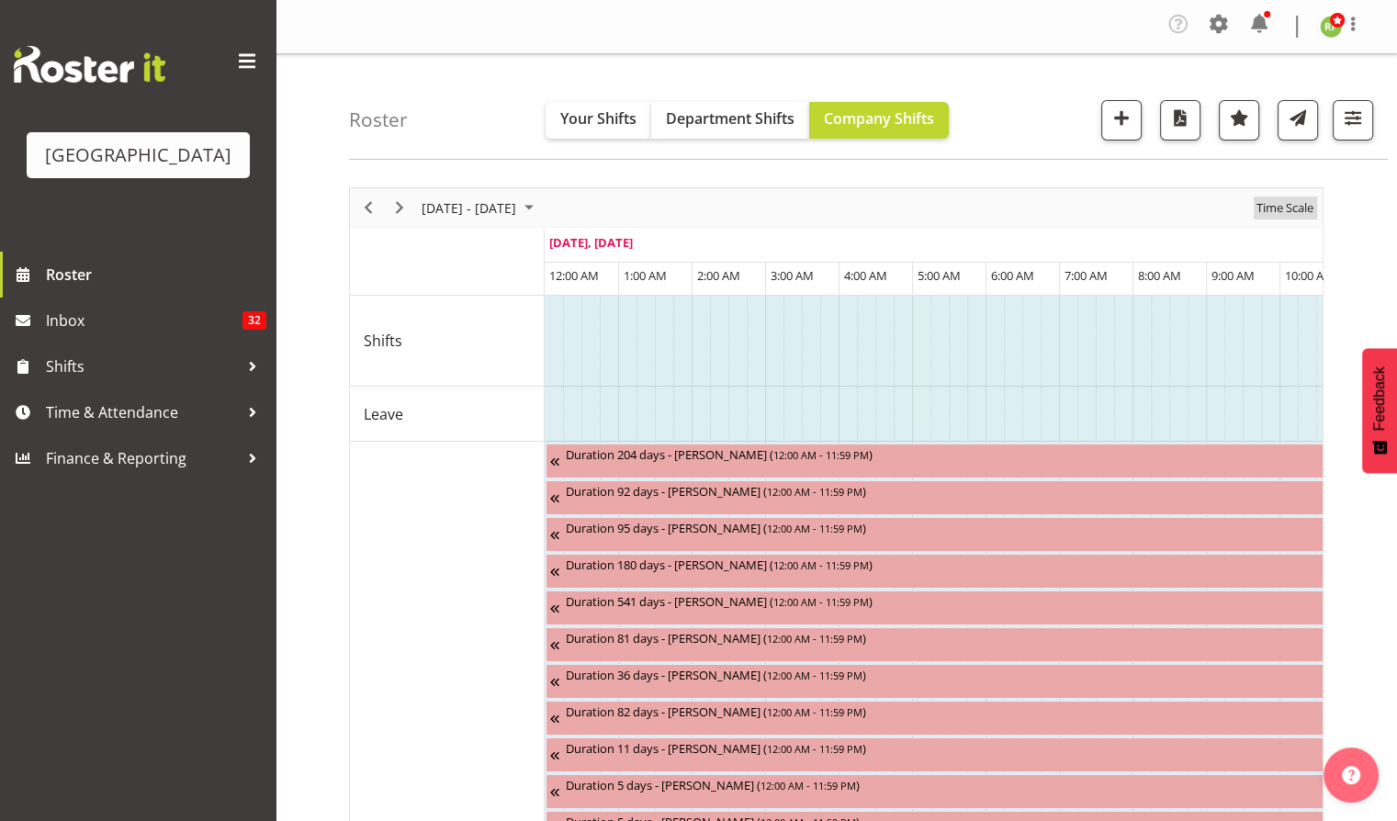
click at [1281, 205] on span "Time Scale" at bounding box center [1285, 208] width 61 height 23
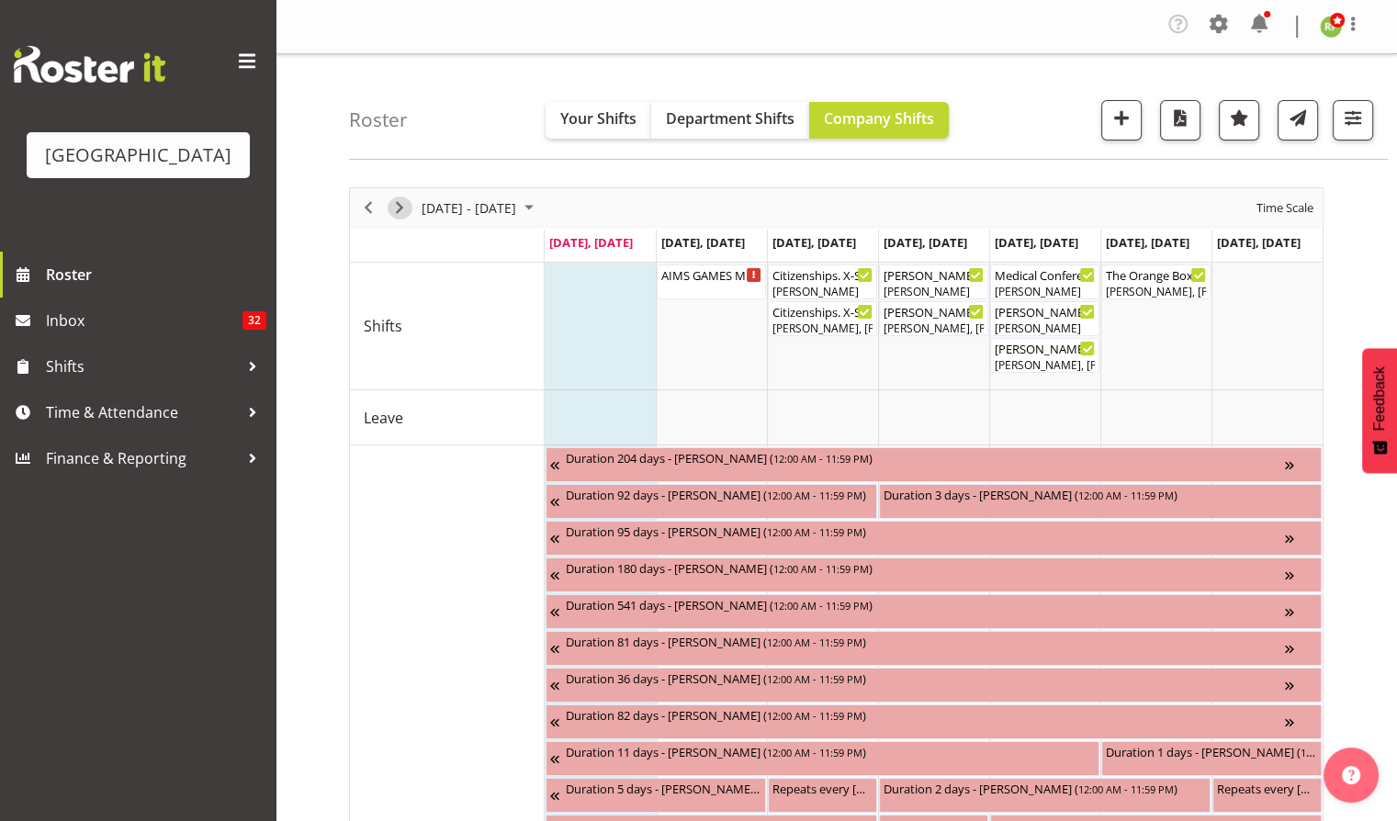
click at [397, 213] on span "Next" at bounding box center [400, 208] width 22 height 23
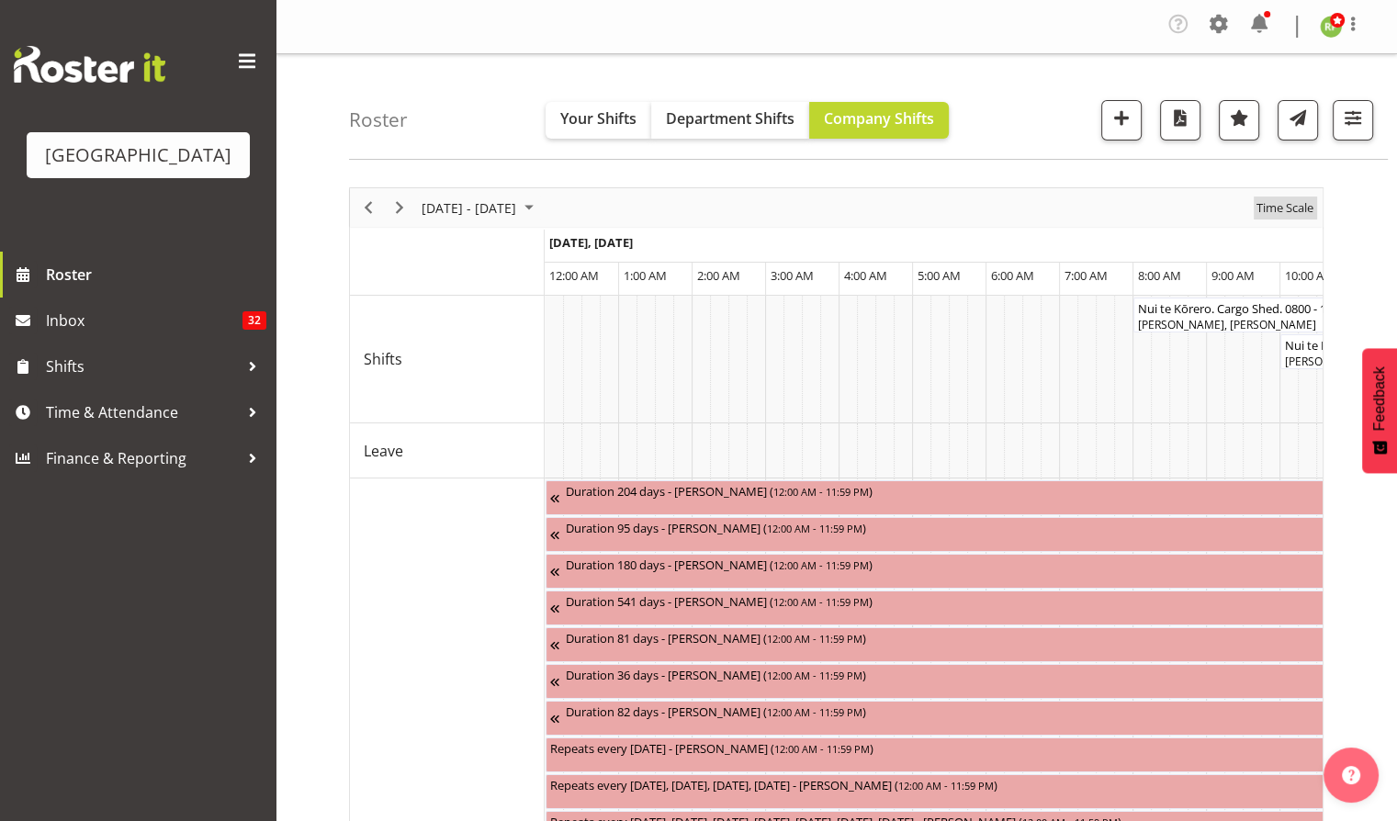
click at [1268, 205] on span "Time Scale" at bounding box center [1285, 208] width 61 height 23
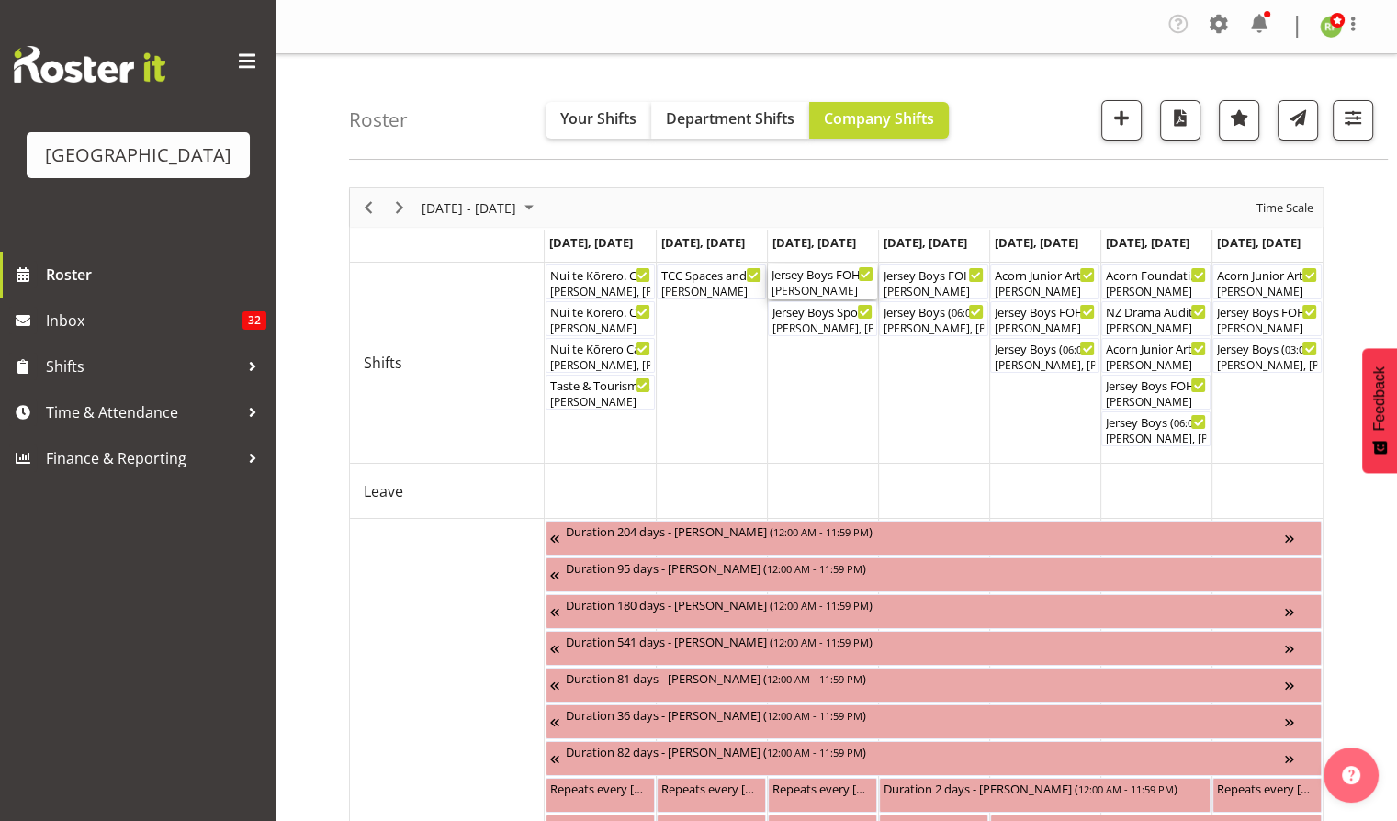
click at [817, 279] on div "Jersey Boys FOHM shift ( 04:30 PM - 10:25 PM )" at bounding box center [823, 274] width 102 height 18
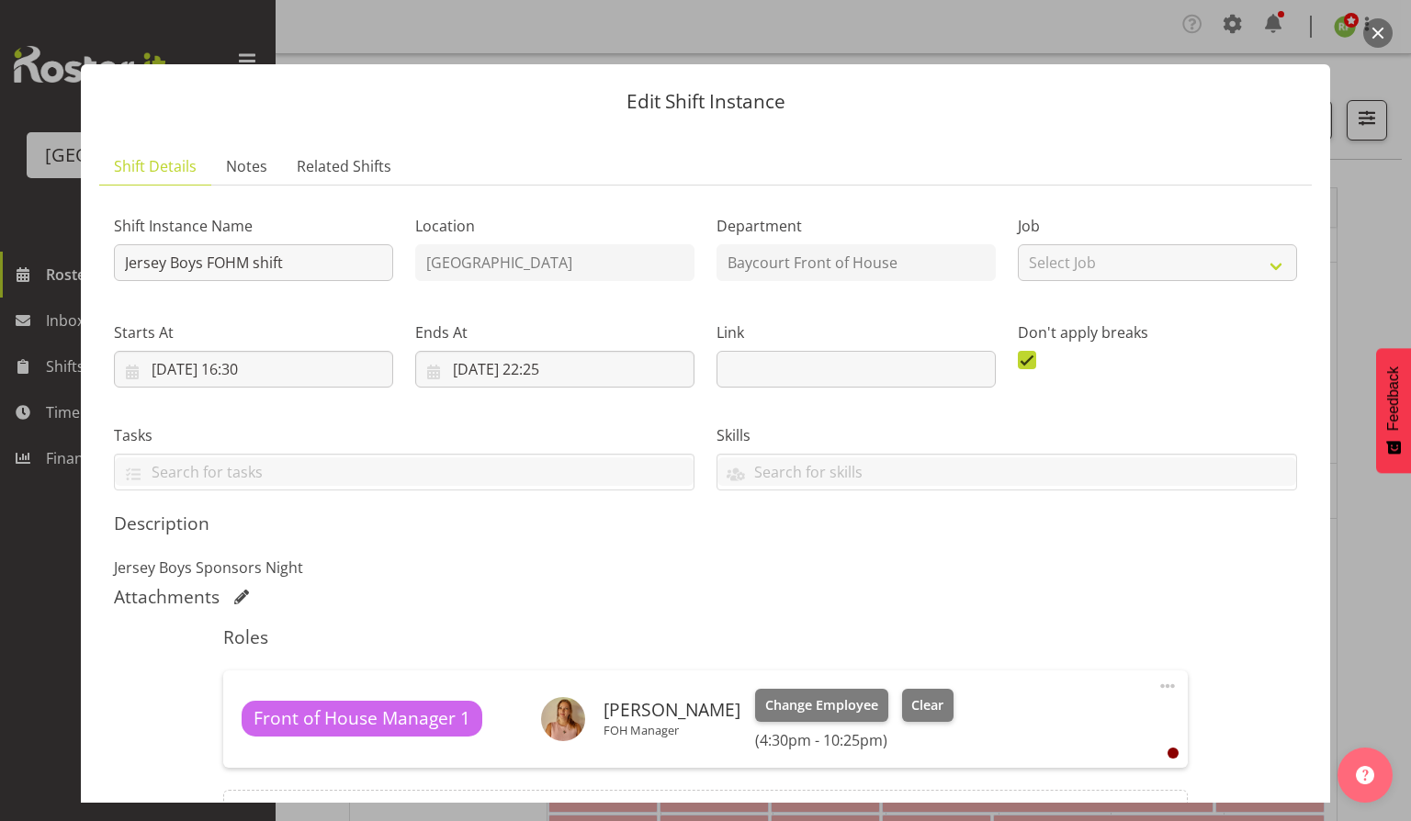
scroll to position [211, 0]
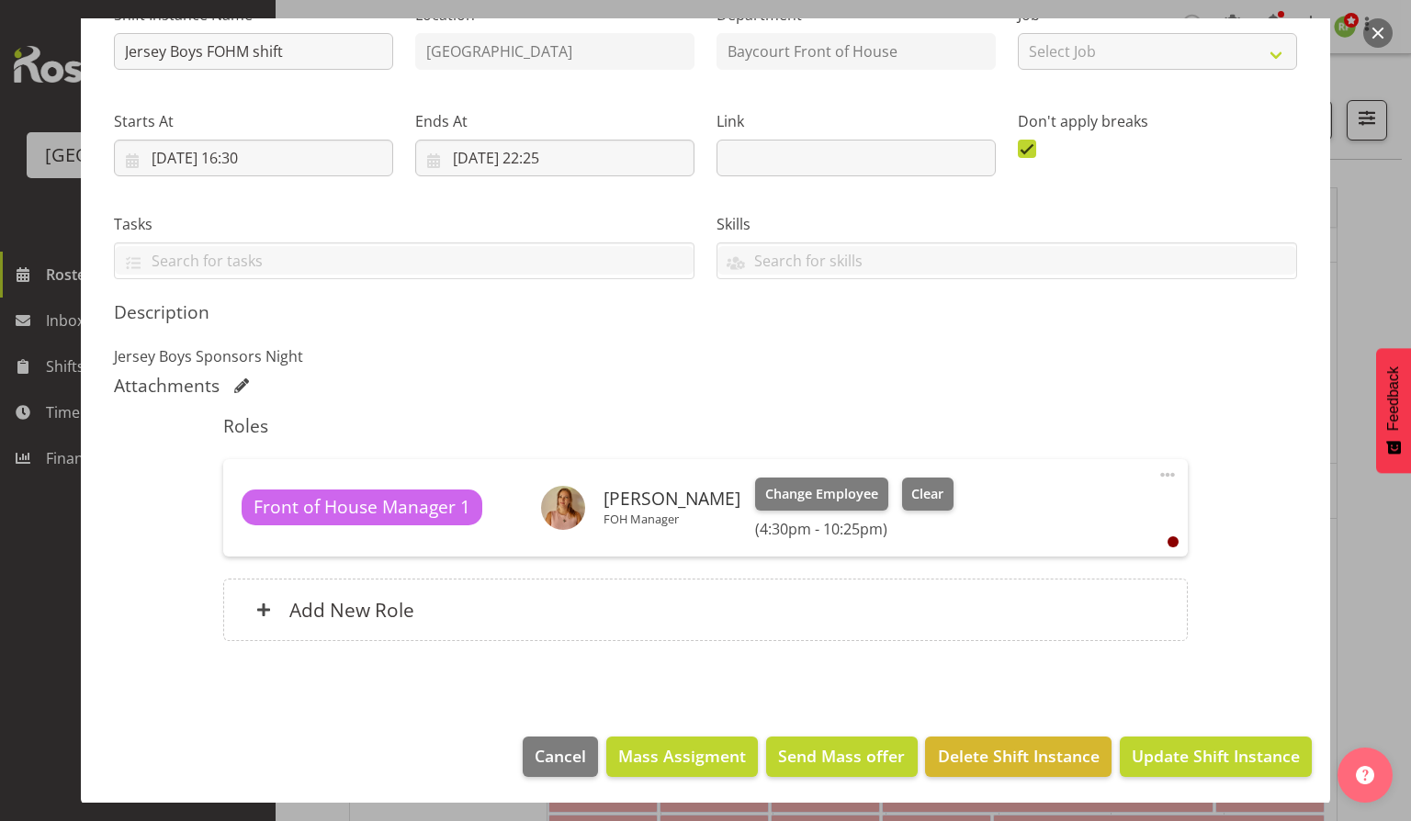
click at [1389, 31] on button "button" at bounding box center [1377, 32] width 29 height 29
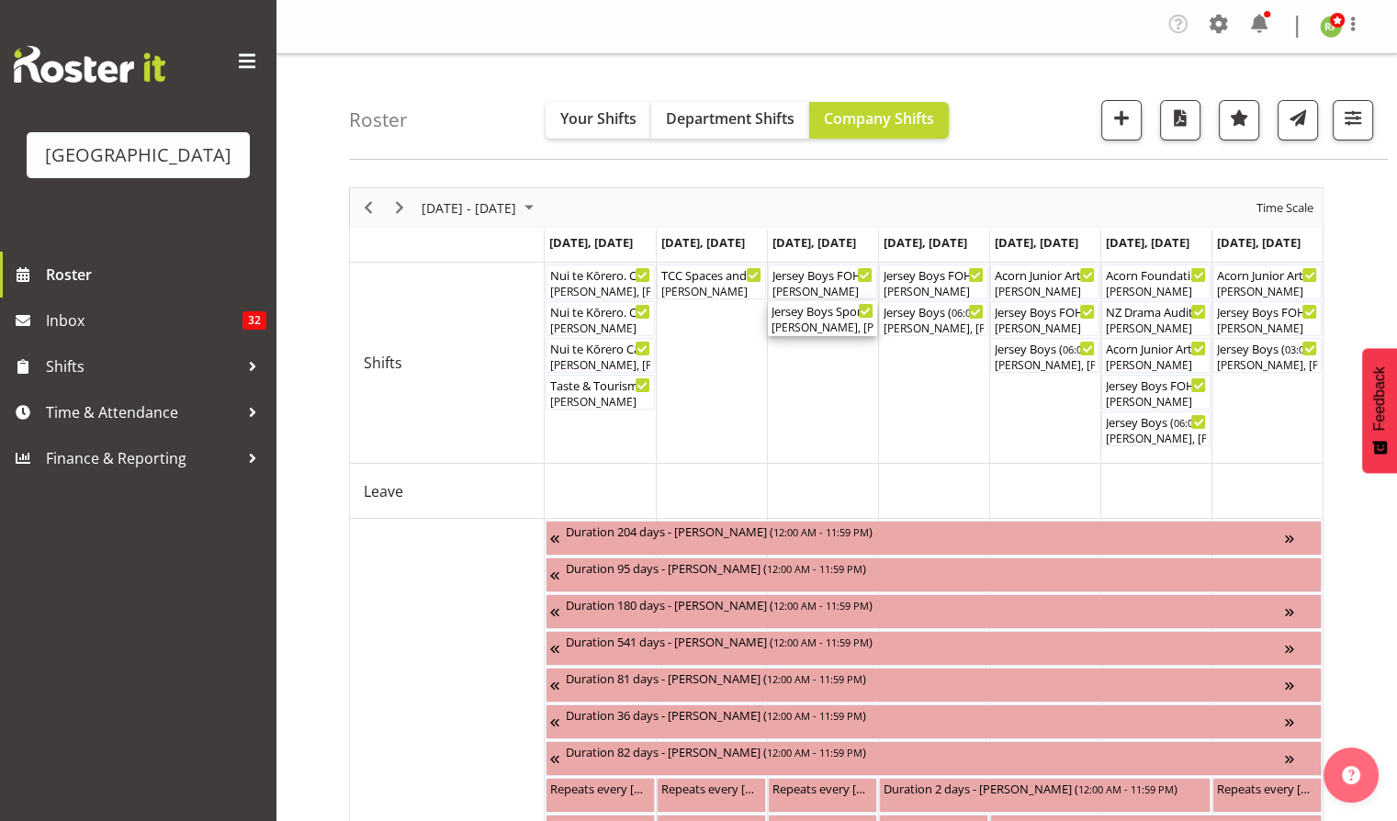
click at [832, 325] on div "[PERSON_NAME], [PERSON_NAME], [PERSON_NAME], [PERSON_NAME], [PERSON_NAME]" at bounding box center [823, 328] width 102 height 17
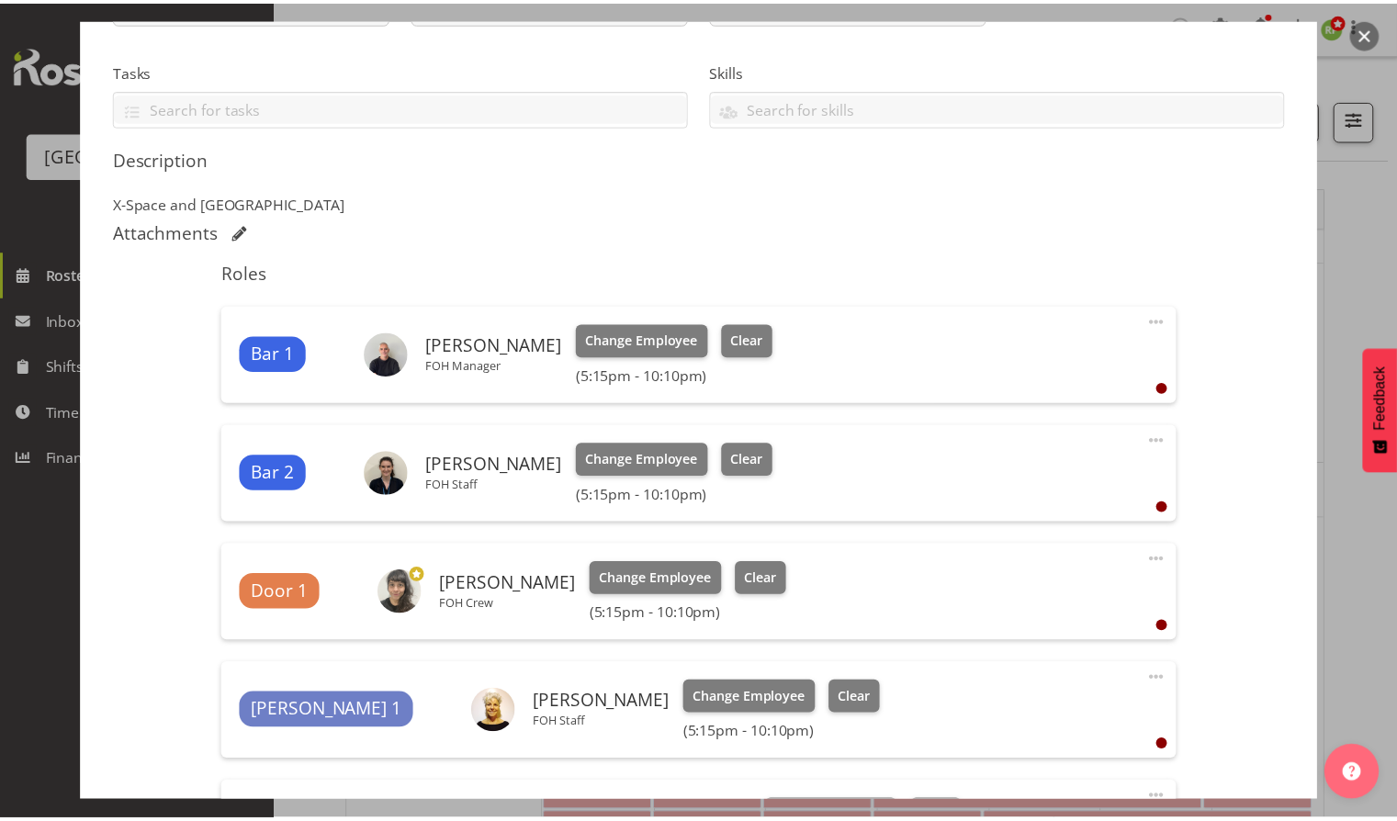
scroll to position [490, 0]
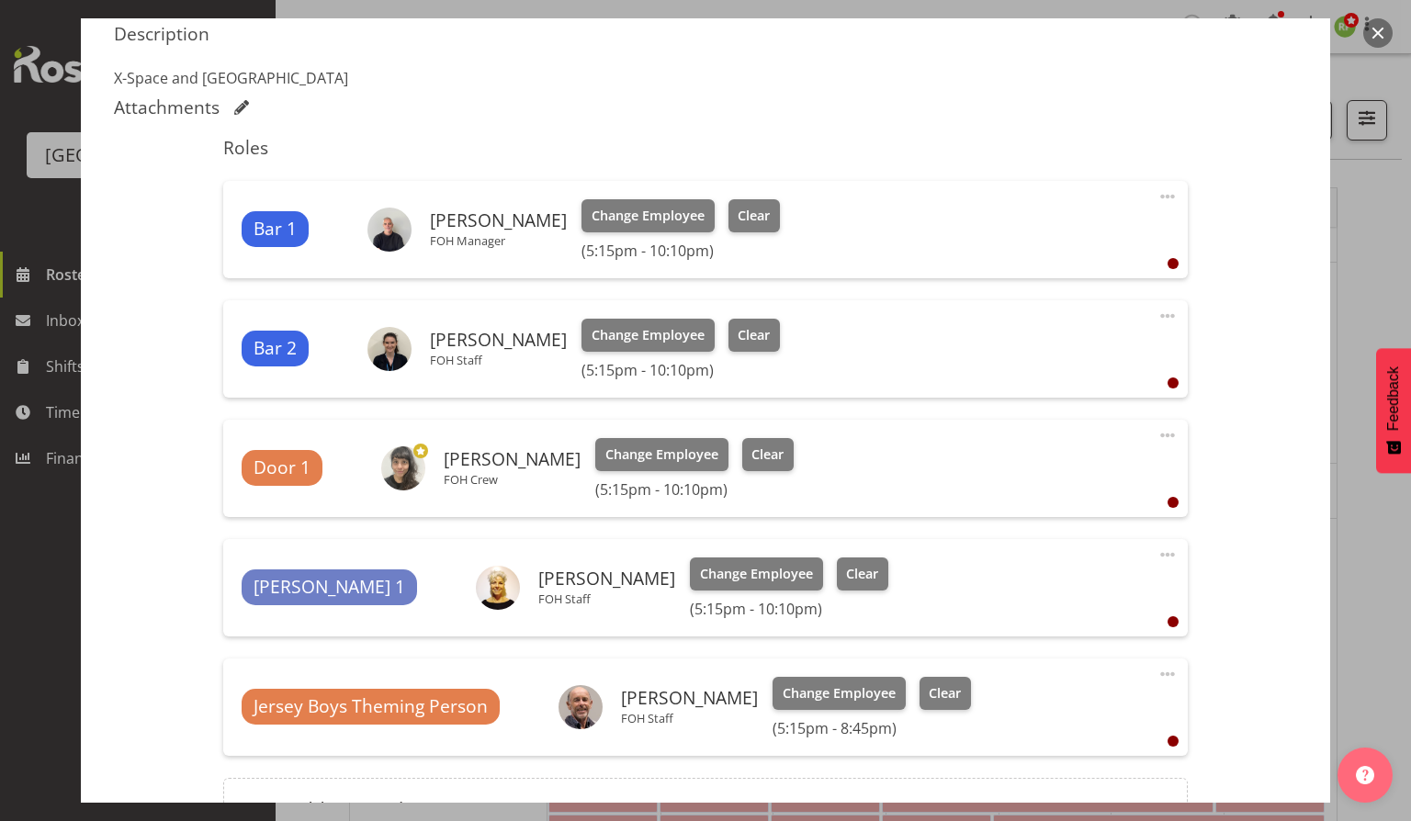
click at [1157, 200] on span at bounding box center [1168, 197] width 22 height 22
click at [1025, 240] on link "Edit" at bounding box center [1090, 240] width 176 height 33
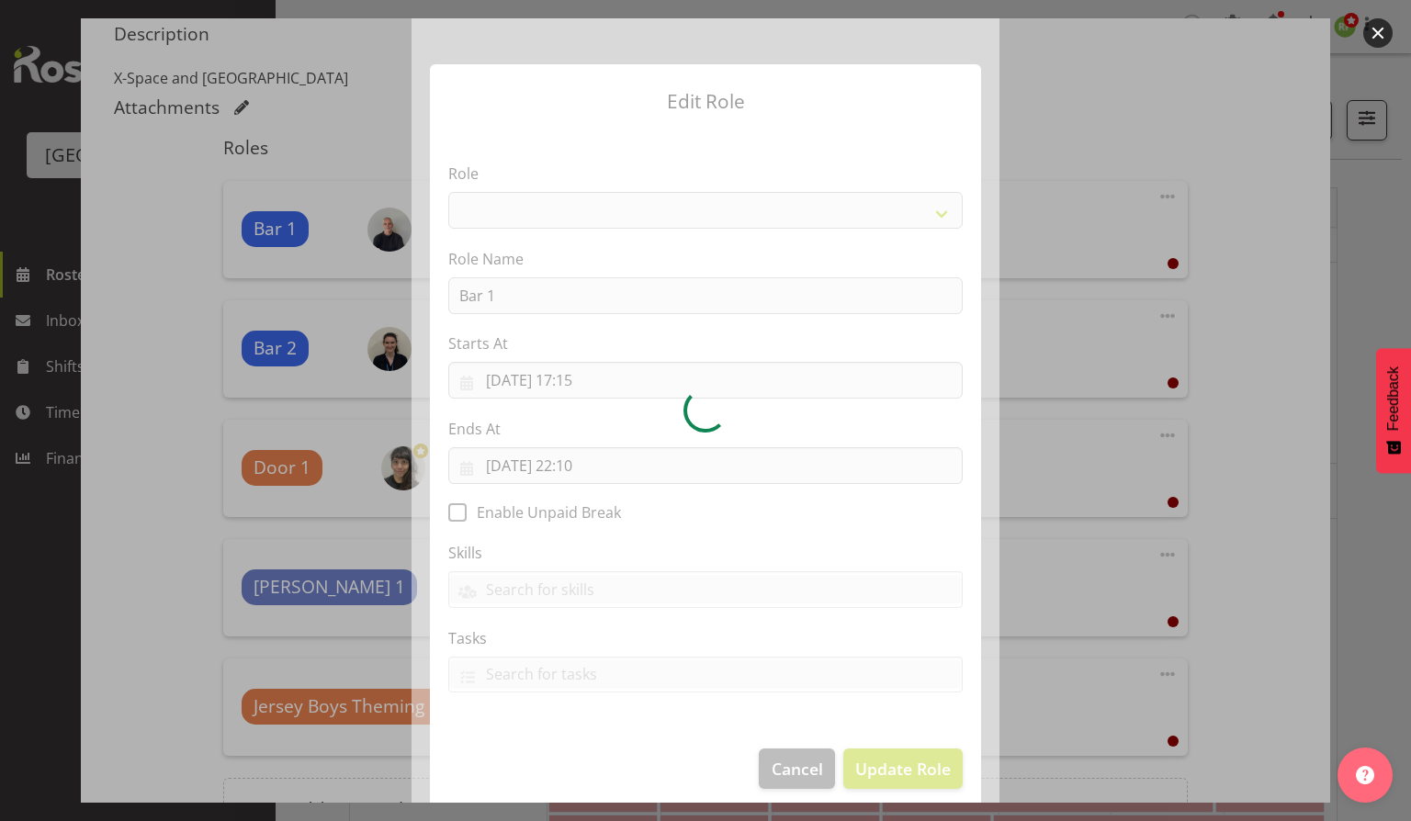
select select "1293"
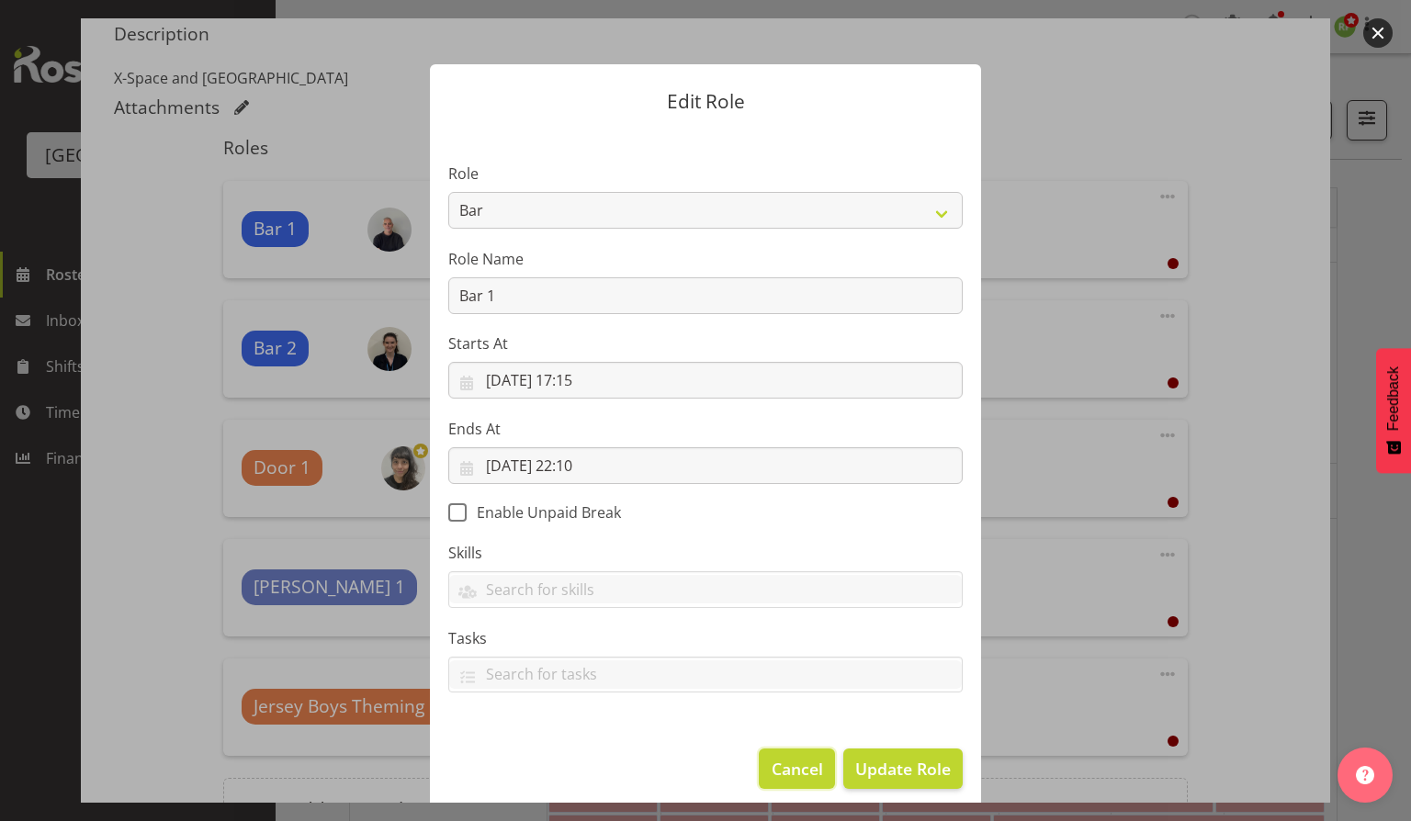
click at [789, 777] on span "Cancel" at bounding box center [797, 769] width 51 height 24
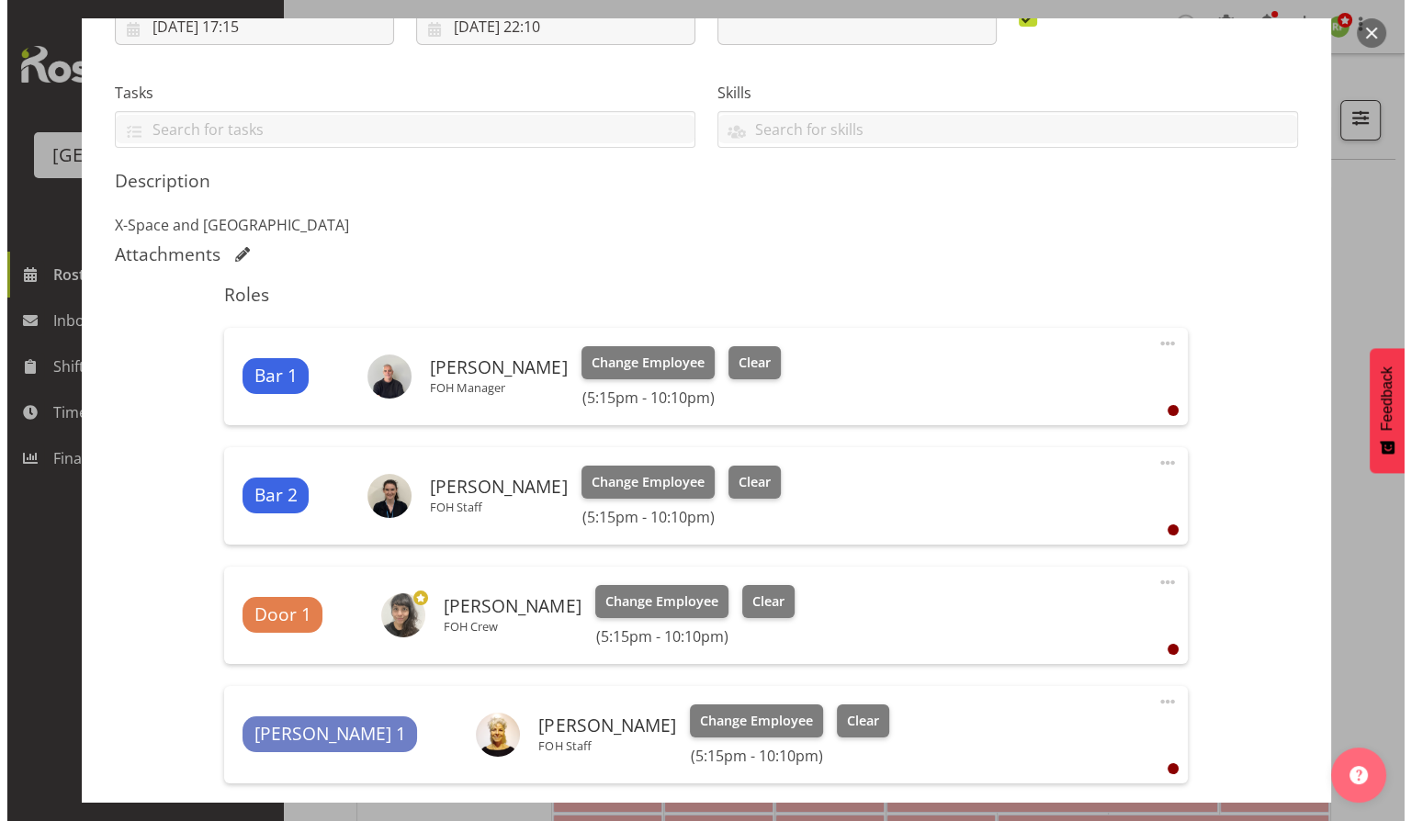
scroll to position [244, 0]
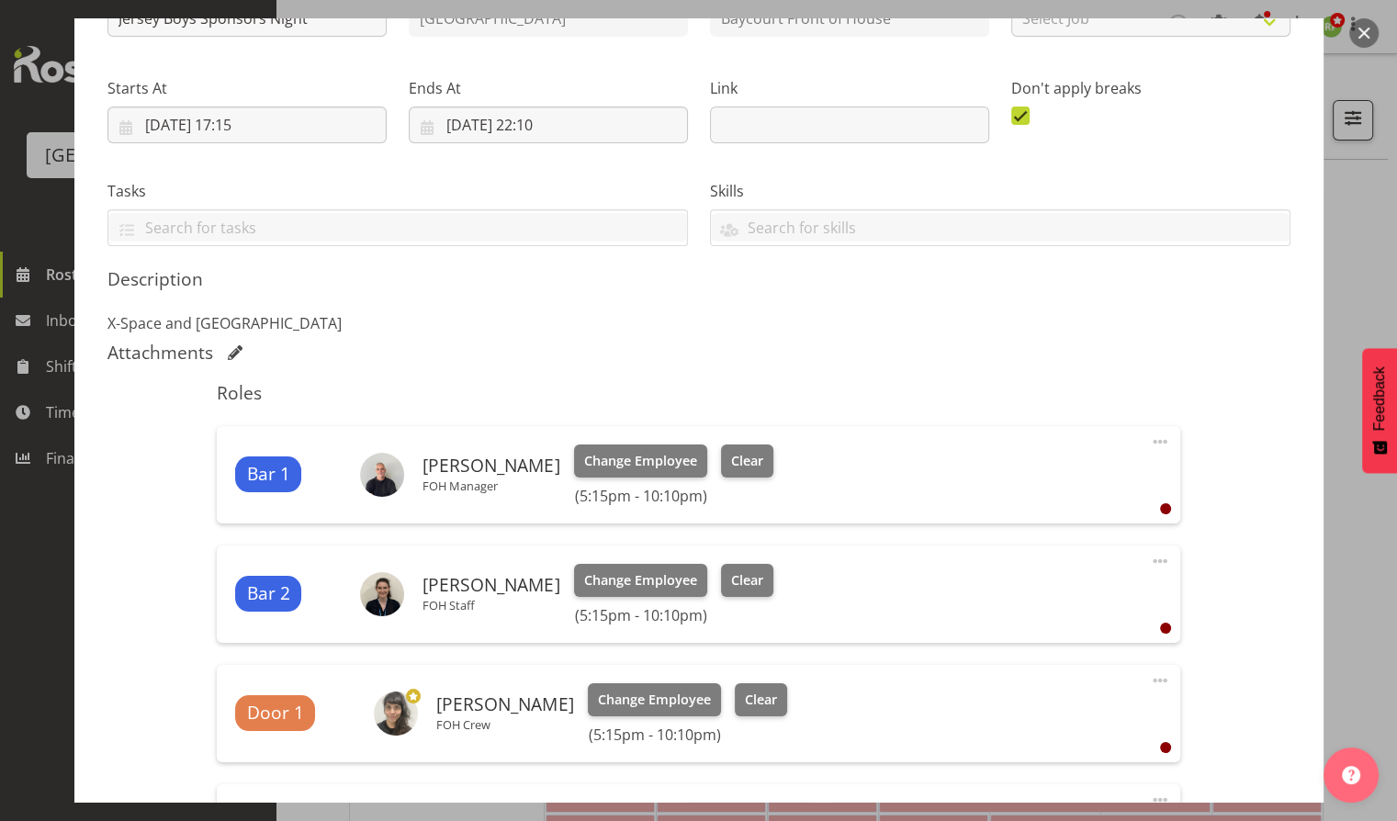
click at [1370, 35] on button "button" at bounding box center [1363, 32] width 29 height 29
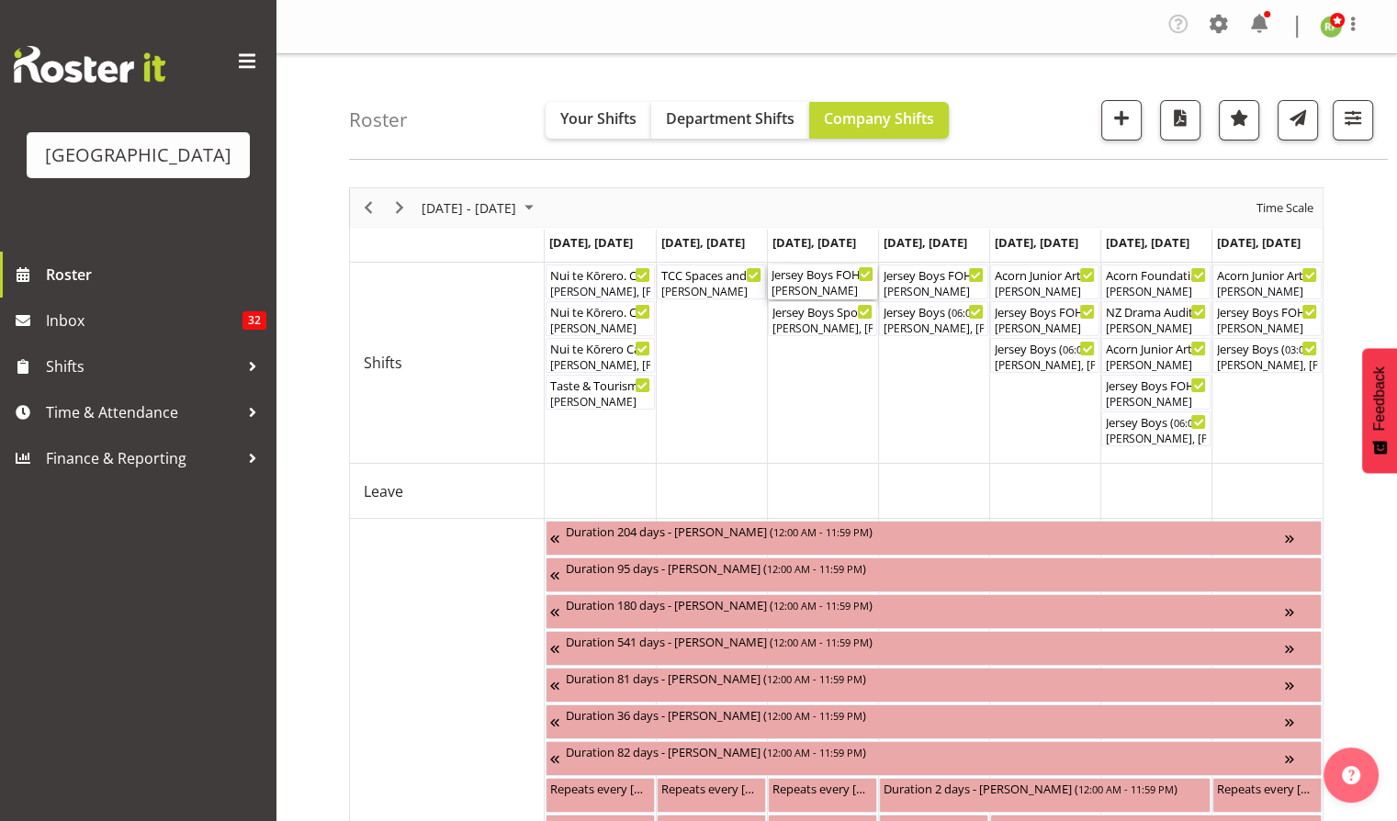
click at [813, 283] on div "[PERSON_NAME]" at bounding box center [823, 291] width 102 height 17
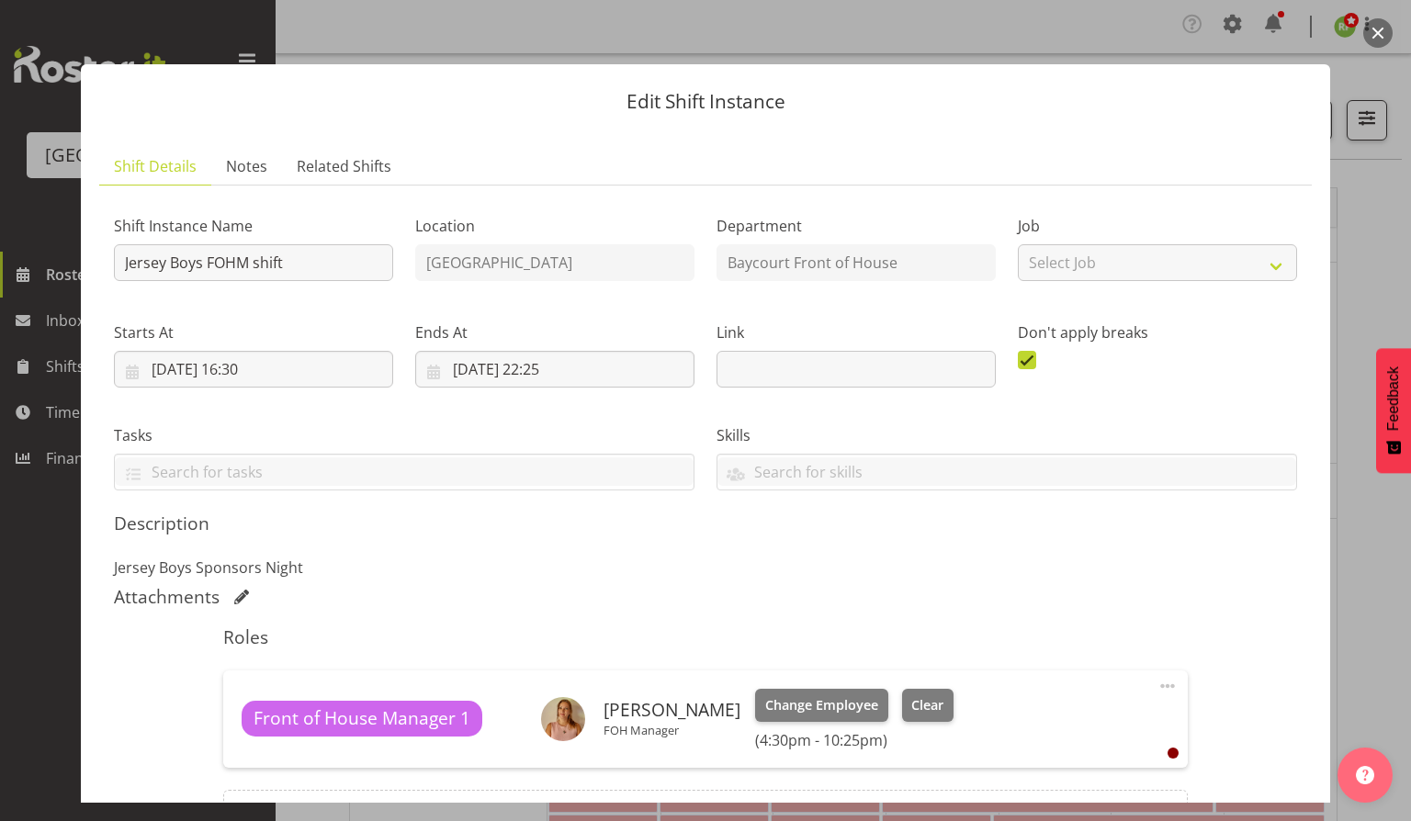
click at [1377, 31] on button "button" at bounding box center [1377, 32] width 29 height 29
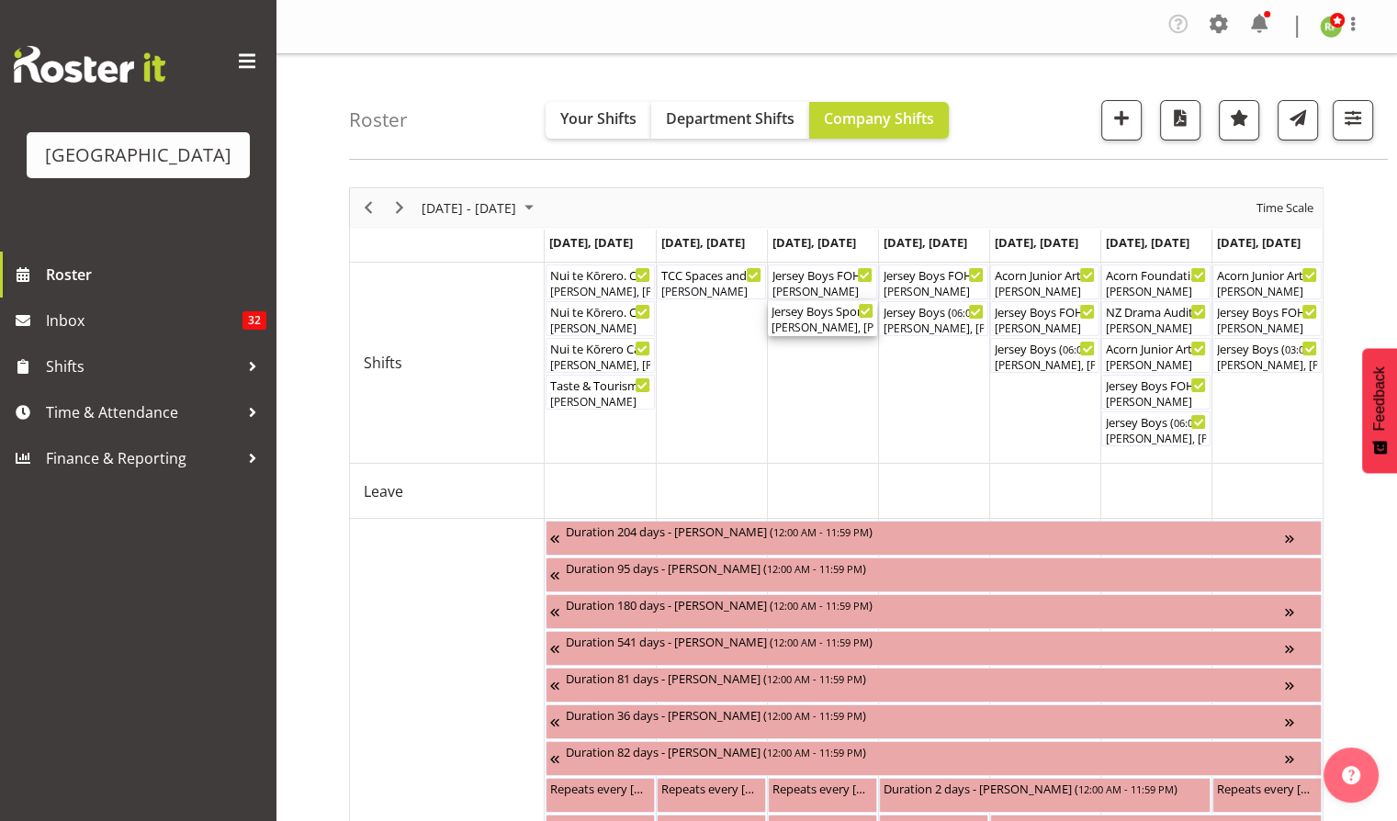
click at [803, 329] on div "[PERSON_NAME], [PERSON_NAME], [PERSON_NAME], [PERSON_NAME], [PERSON_NAME]" at bounding box center [823, 328] width 102 height 17
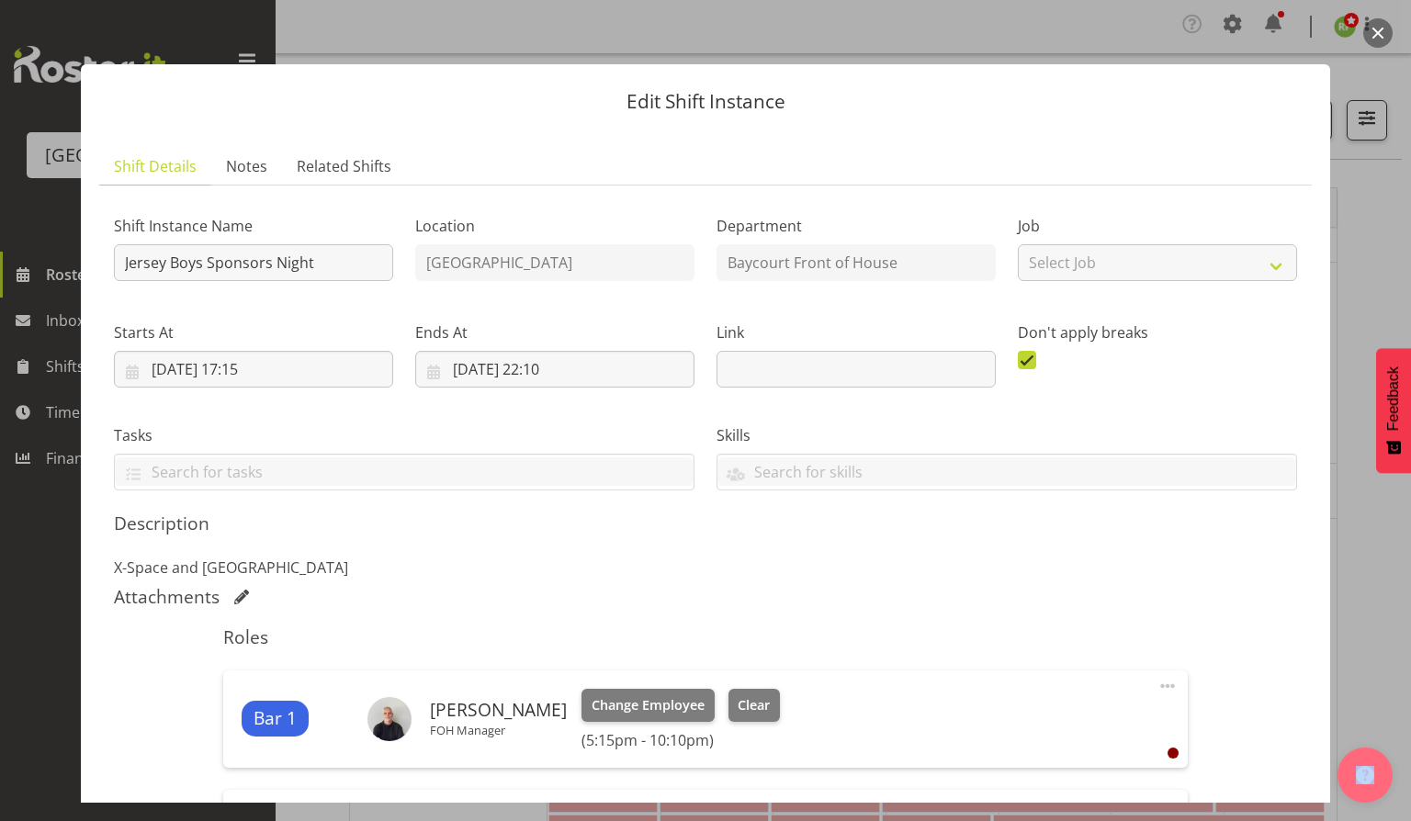
click at [1379, 24] on button "button" at bounding box center [1377, 32] width 29 height 29
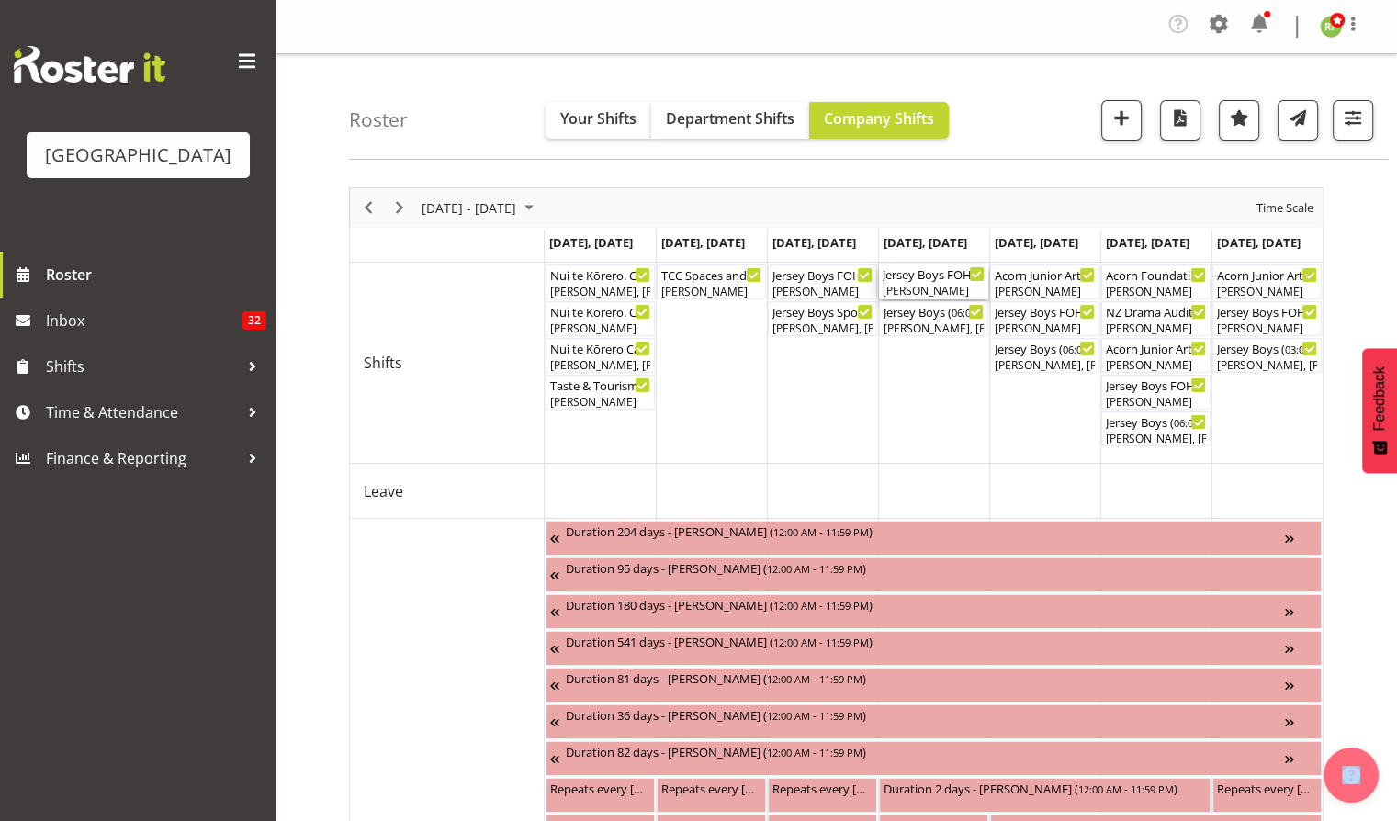
click at [921, 281] on div "Jersey Boys FOHM shift ( 05:15 PM - 11:59 PM ) [PERSON_NAME]" at bounding box center [934, 282] width 102 height 35
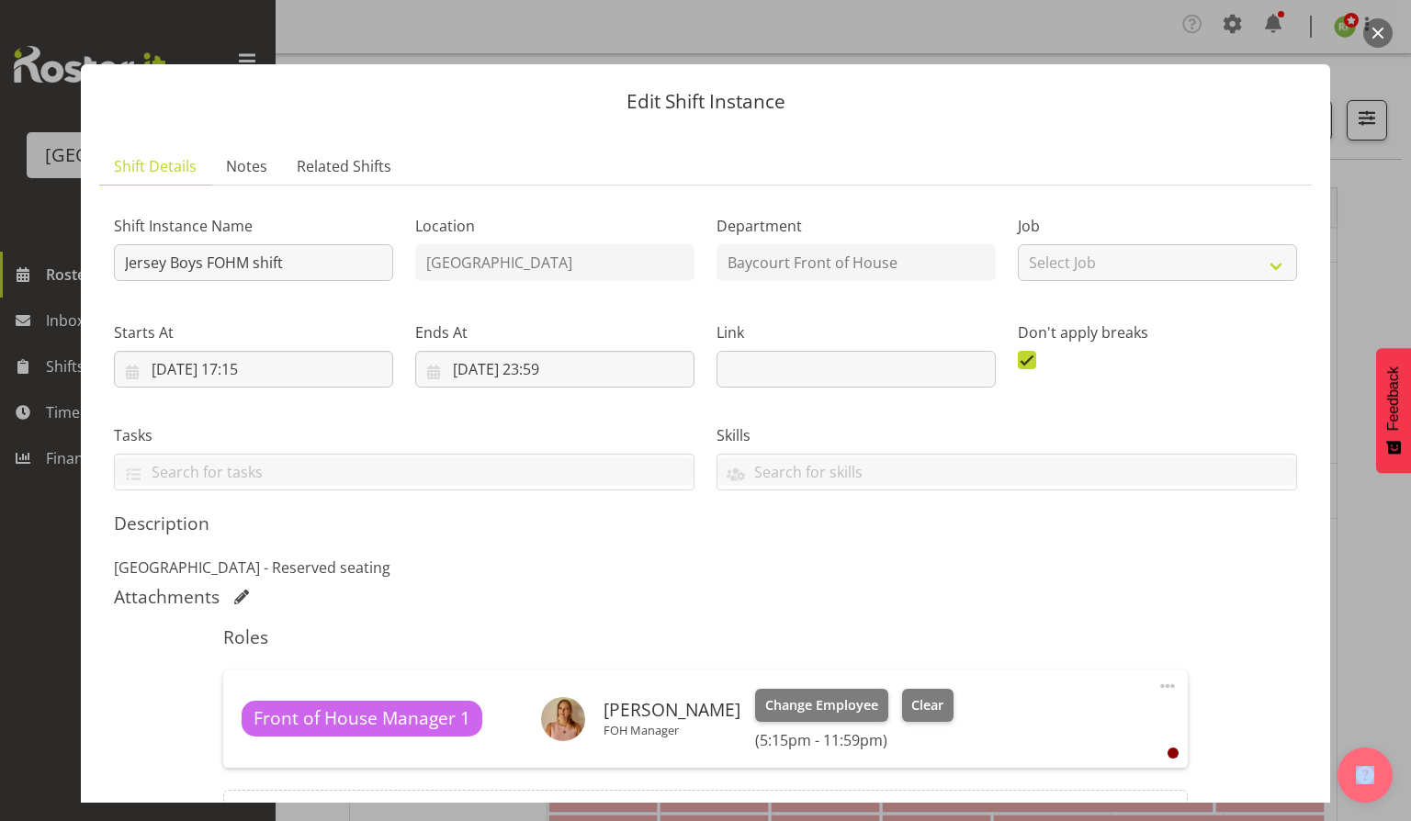
click at [1378, 39] on button "button" at bounding box center [1377, 32] width 29 height 29
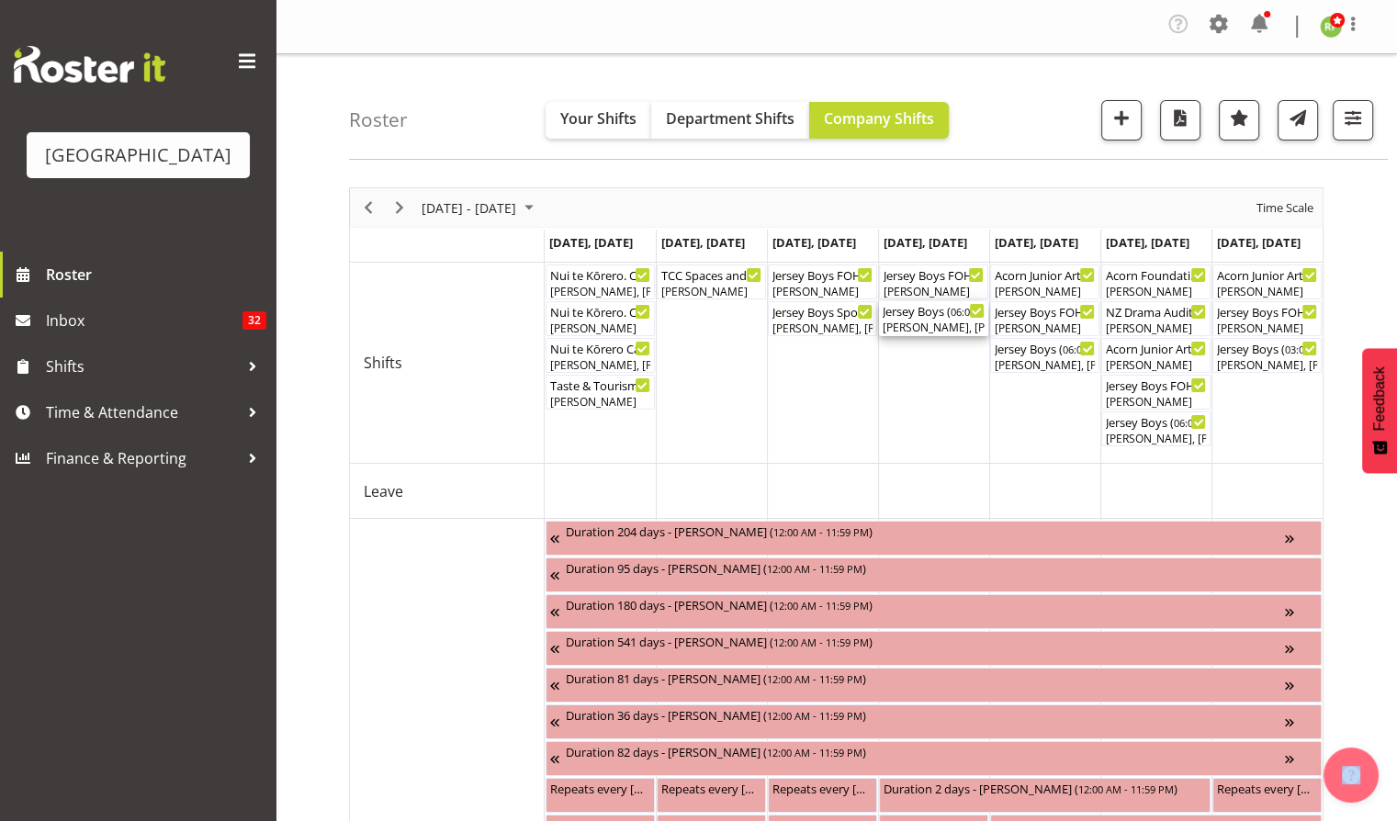
click at [936, 318] on div "Jersey Boys ( 06:00 PM - 11:59 PM ) [PERSON_NAME], [PERSON_NAME], [PERSON_NAME]…" at bounding box center [934, 318] width 102 height 35
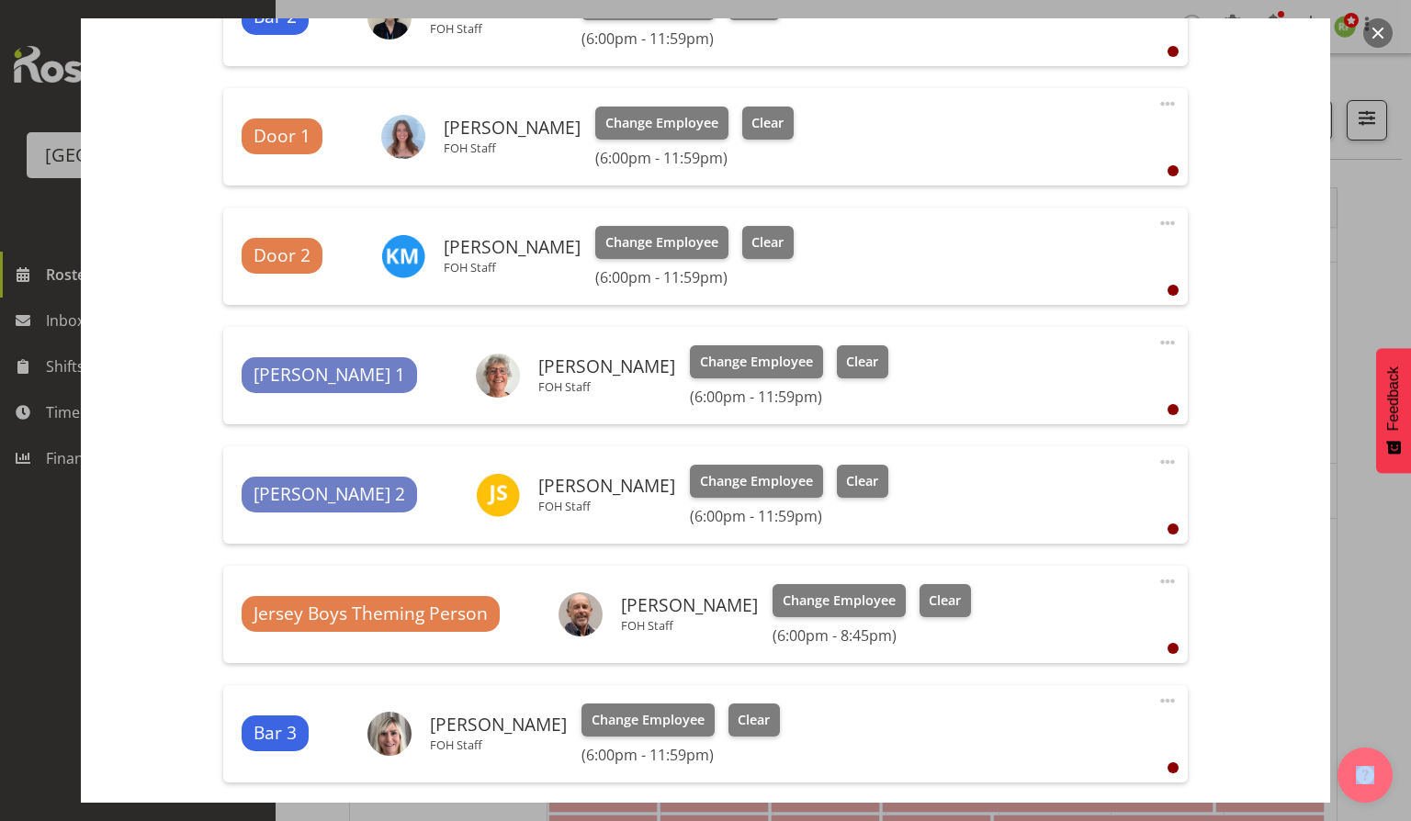
scroll to position [924, 0]
